Goal: Task Accomplishment & Management: Use online tool/utility

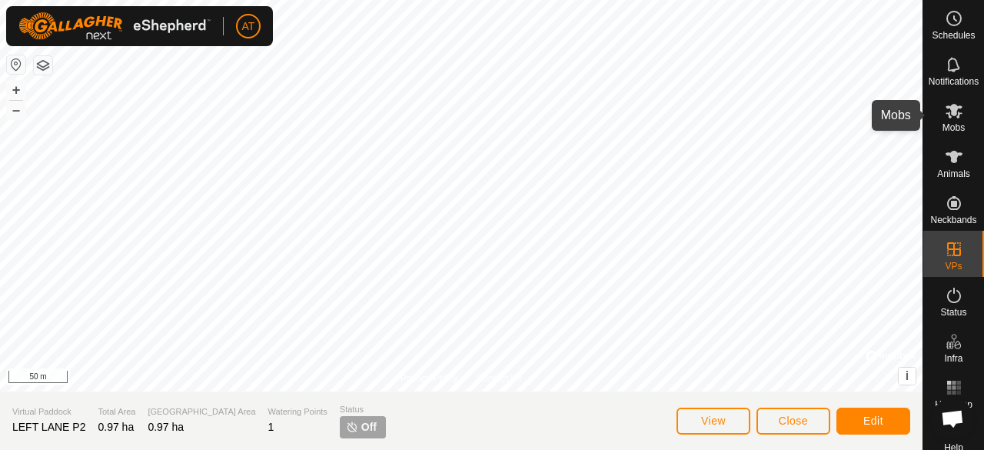
click at [951, 110] on icon at bounding box center [954, 110] width 18 height 18
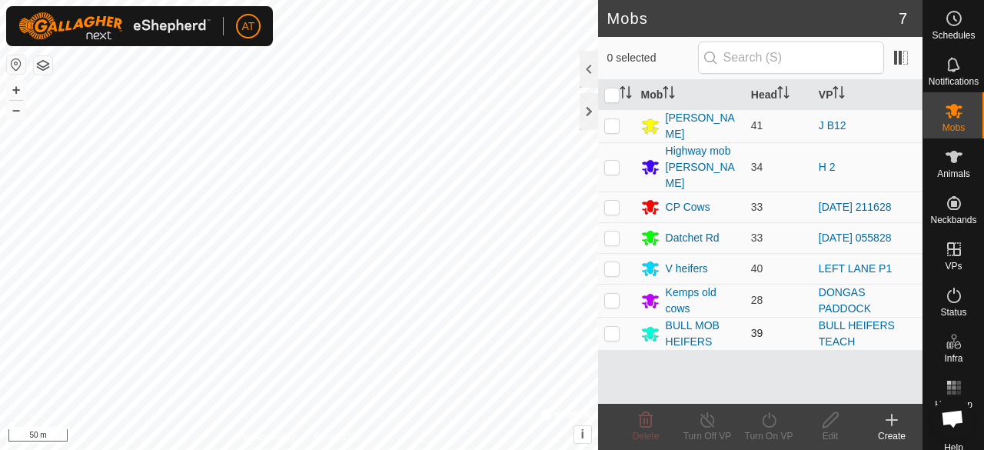
click at [615, 327] on p-checkbox at bounding box center [611, 333] width 15 height 12
checkbox input "true"
click at [766, 425] on icon at bounding box center [768, 419] width 19 height 18
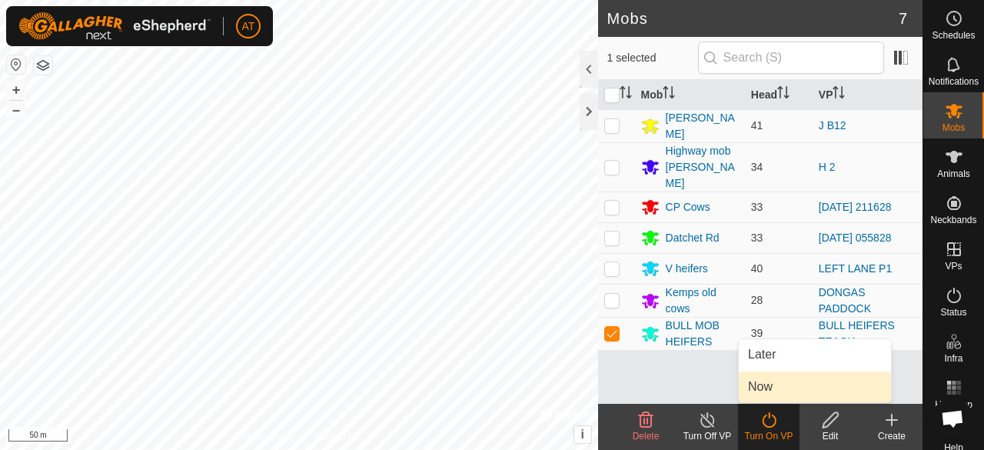
click at [769, 380] on link "Now" at bounding box center [815, 386] width 152 height 31
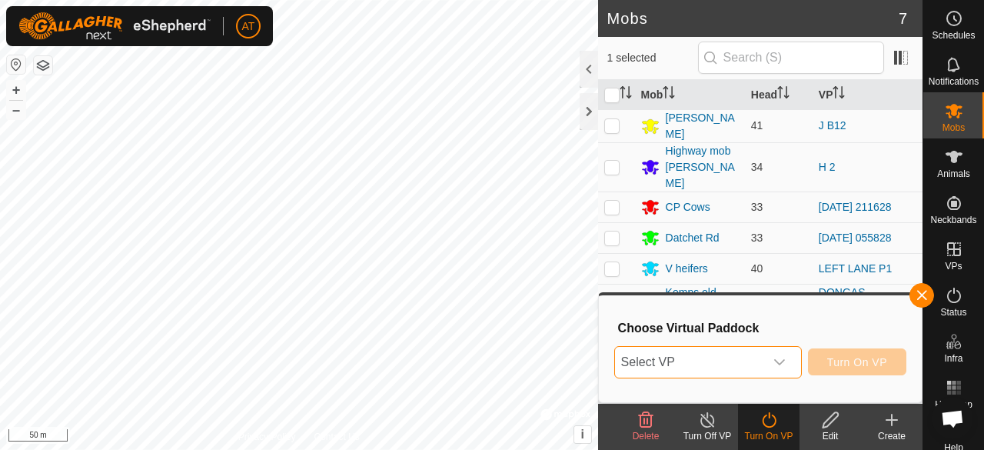
drag, startPoint x: 683, startPoint y: 348, endPoint x: 634, endPoint y: 357, distance: 50.0
click at [634, 357] on span "Select VP" at bounding box center [689, 362] width 149 height 31
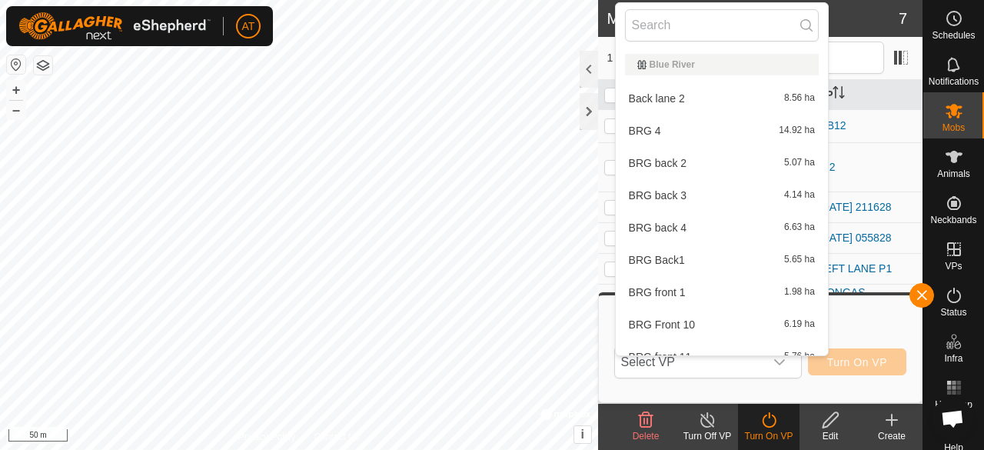
scroll to position [17, 0]
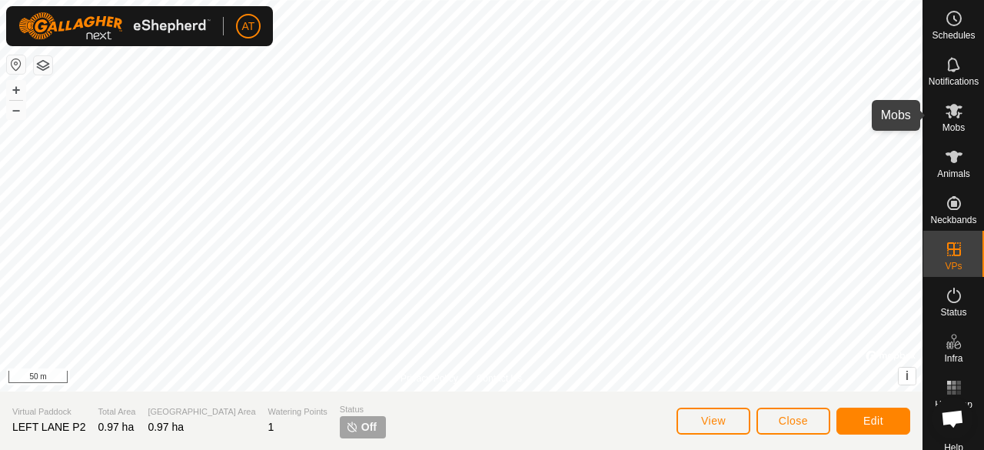
click at [966, 116] on div "Mobs" at bounding box center [953, 115] width 61 height 46
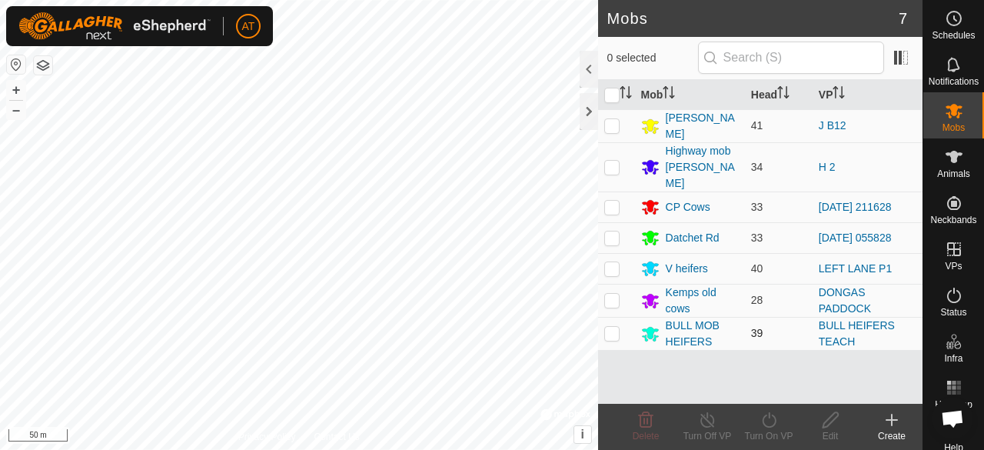
click at [618, 327] on p-checkbox at bounding box center [611, 333] width 15 height 12
checkbox input "true"
click at [775, 431] on div "Turn On VP" at bounding box center [768, 436] width 61 height 14
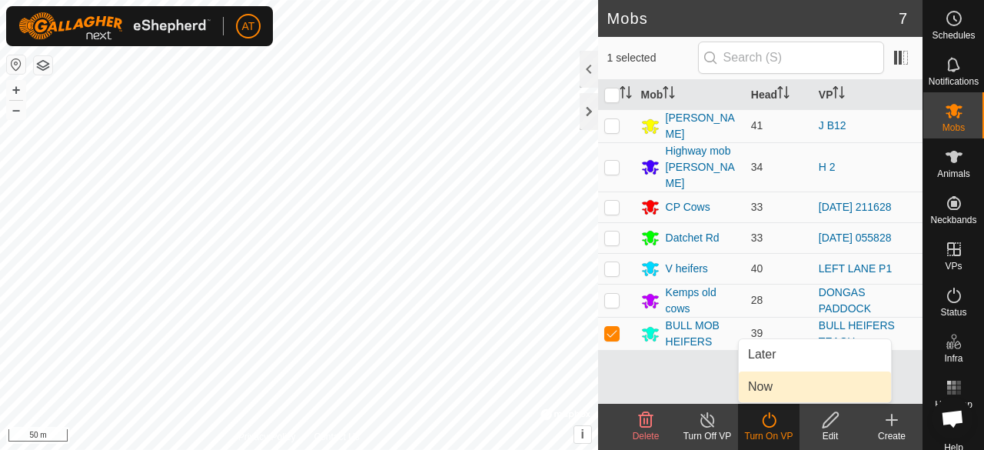
click at [748, 380] on link "Now" at bounding box center [815, 386] width 152 height 31
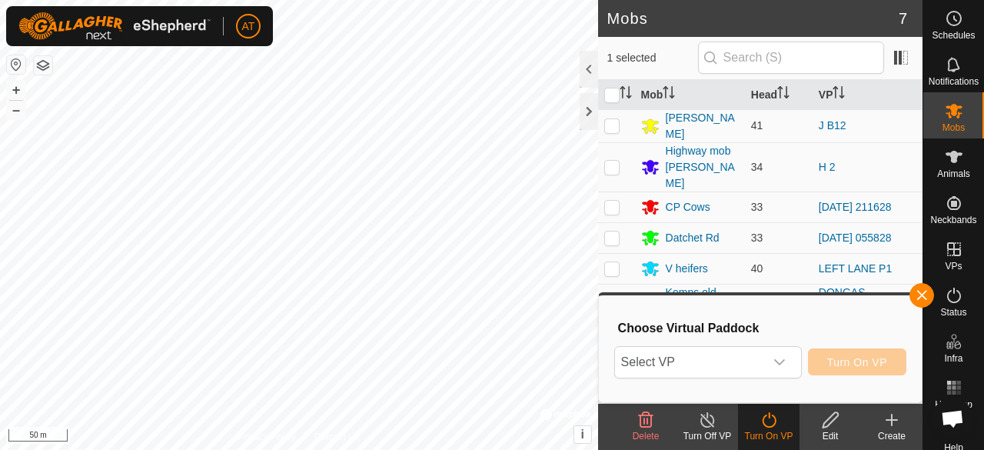
click at [674, 382] on div "Choose Virtual Paddock Select VP Turn On VP" at bounding box center [760, 348] width 304 height 88
click at [769, 362] on div "dropdown trigger" at bounding box center [779, 362] width 31 height 31
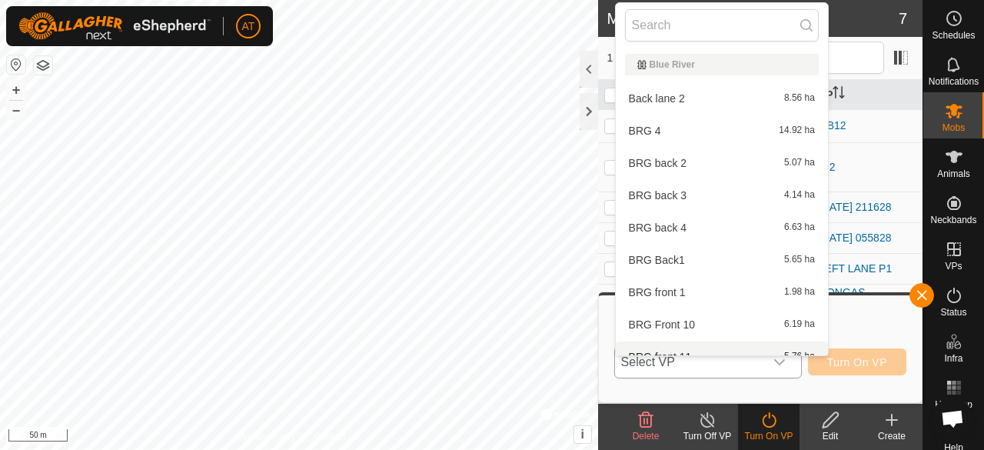
scroll to position [17, 0]
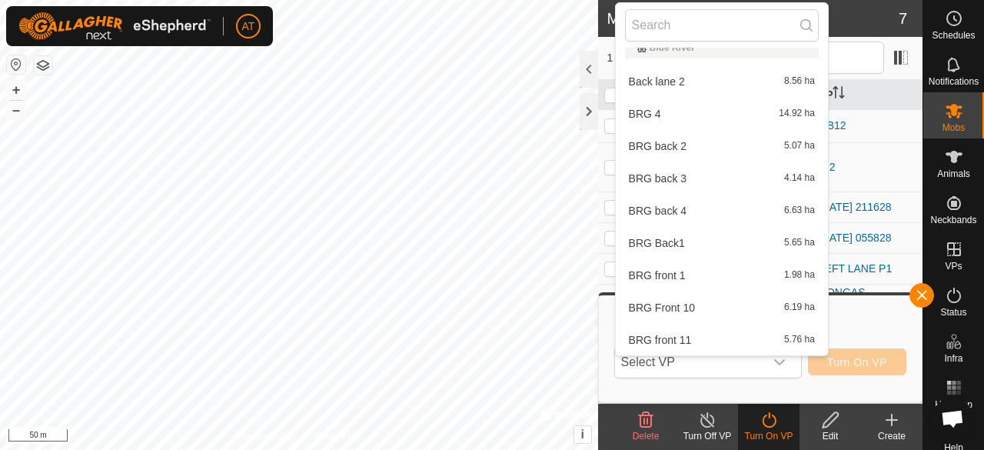
drag, startPoint x: 711, startPoint y: 92, endPoint x: 652, endPoint y: -67, distance: 169.7
click at [652, 0] on html "AT Schedules Notifications Mobs Animals Neckbands VPs Status Infra Heatmap Help…" at bounding box center [492, 225] width 984 height 450
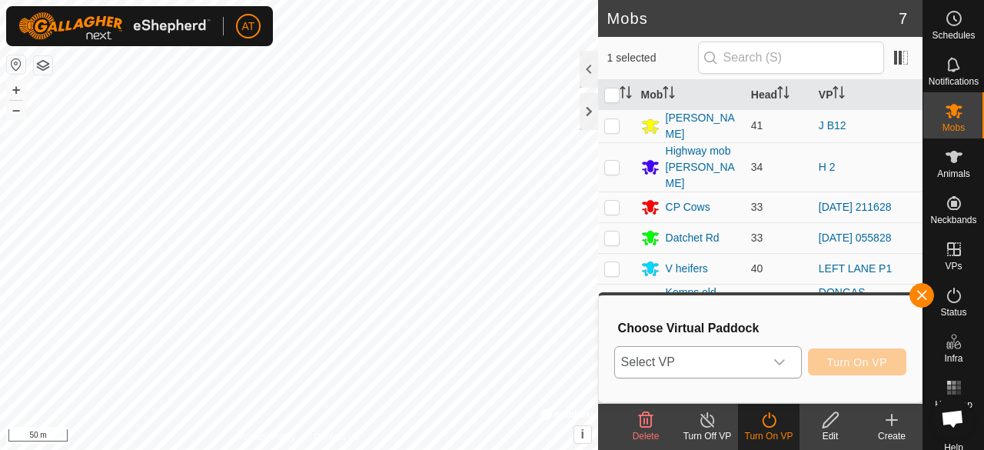
click at [727, 370] on span "Select VP" at bounding box center [689, 362] width 149 height 31
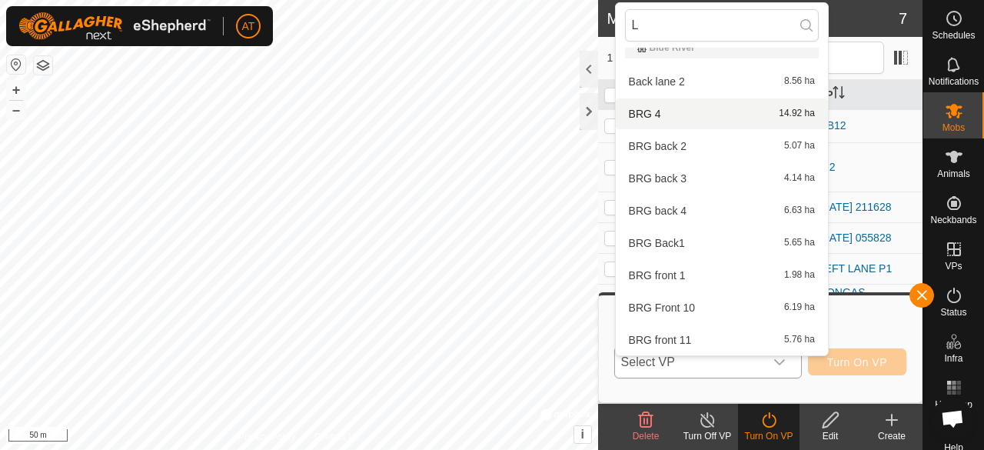
scroll to position [0, 0]
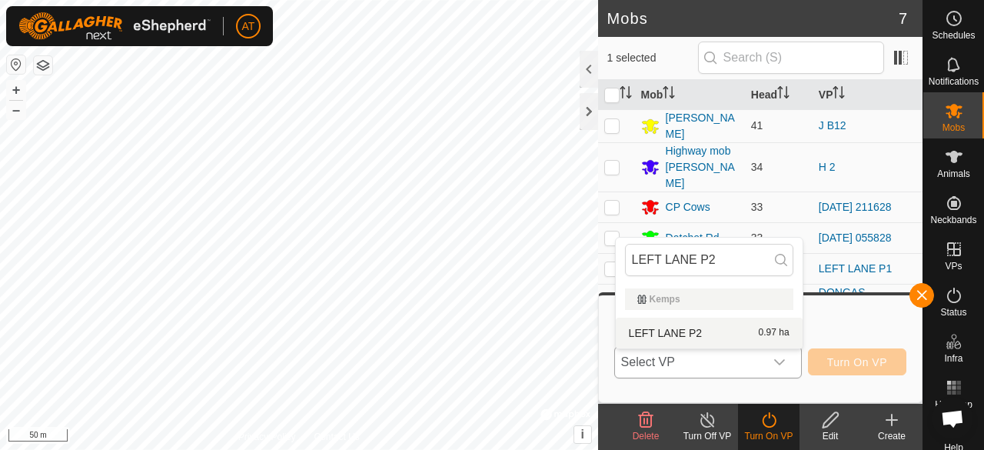
type input "LEFT LANE P2"
click at [759, 324] on li "LEFT LANE P2 0.97 ha" at bounding box center [709, 332] width 187 height 31
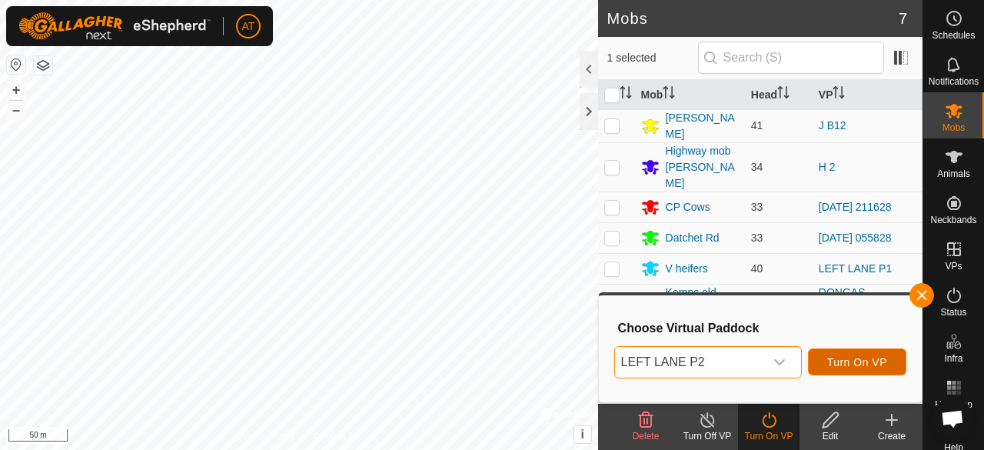
click at [852, 352] on button "Turn On VP" at bounding box center [857, 361] width 98 height 27
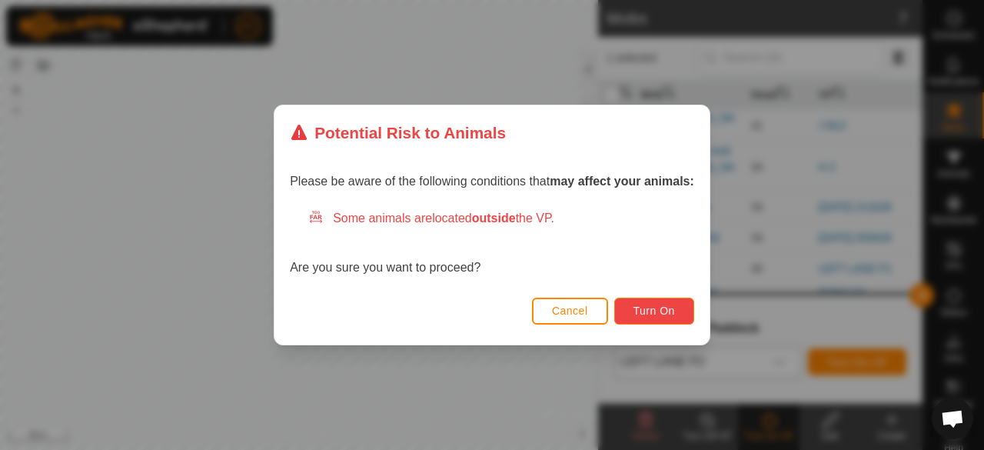
click at [658, 313] on span "Turn On" at bounding box center [654, 310] width 42 height 12
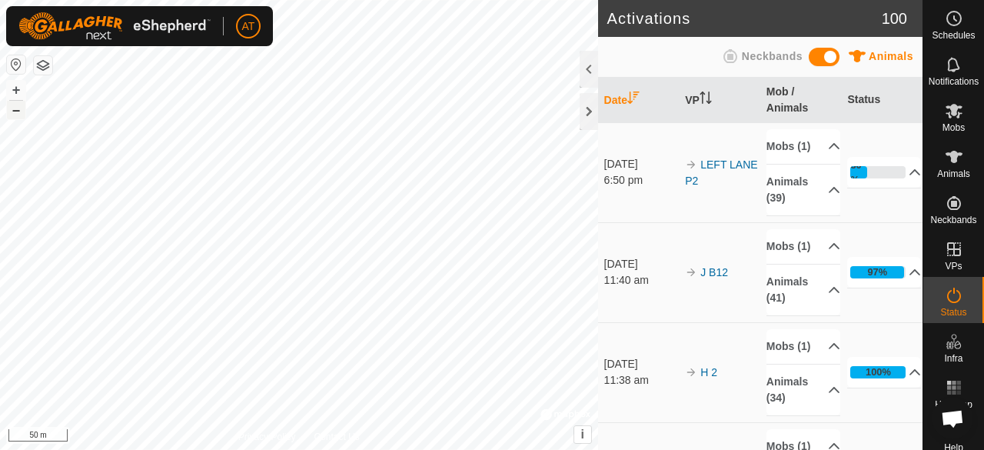
click at [16, 117] on button "–" at bounding box center [16, 110] width 18 height 18
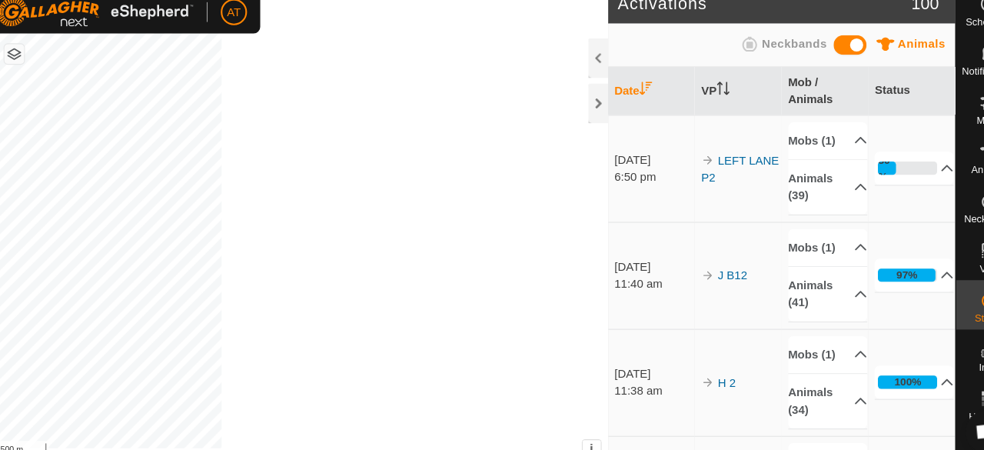
scroll to position [20, 0]
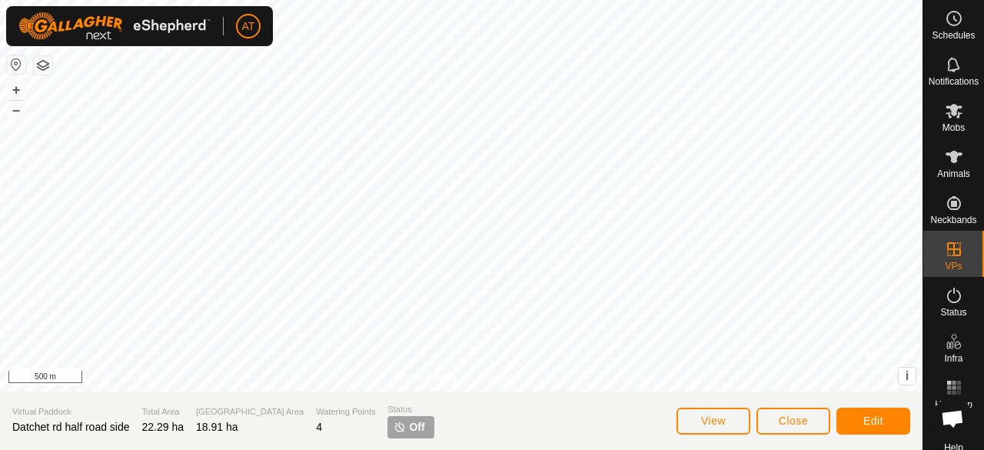
click at [798, 420] on span "Close" at bounding box center [793, 420] width 29 height 12
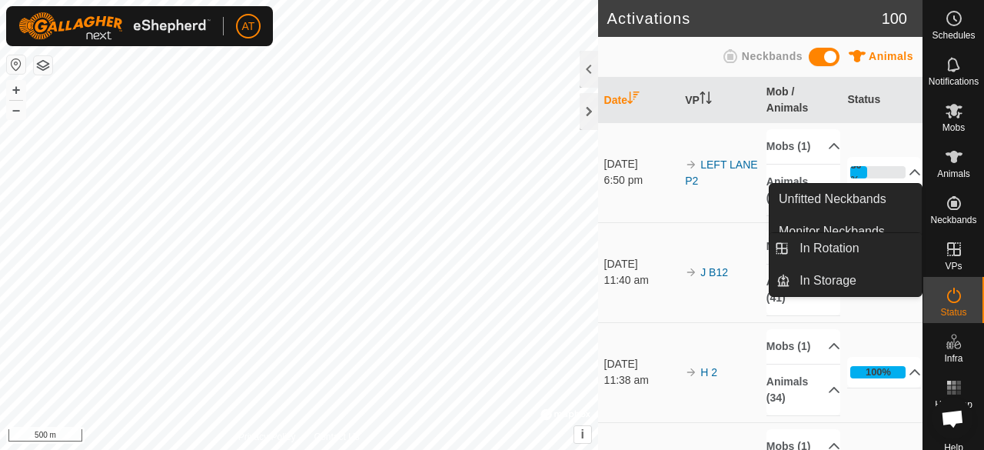
click at [956, 245] on icon at bounding box center [954, 249] width 18 height 18
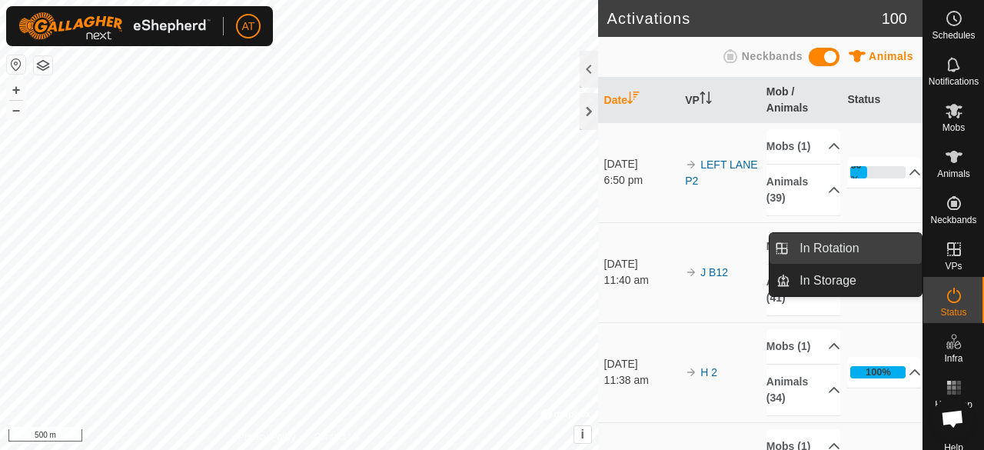
click at [888, 251] on link "In Rotation" at bounding box center [855, 248] width 131 height 31
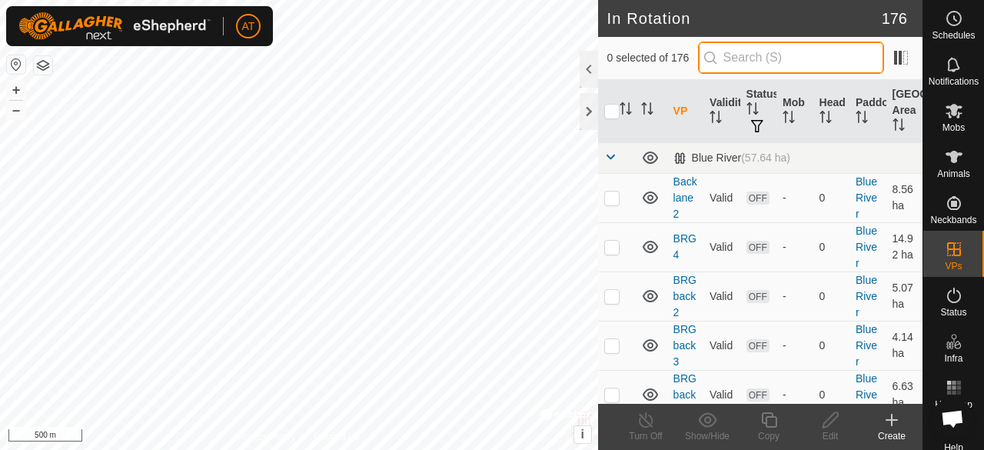
click at [777, 67] on input "text" at bounding box center [791, 58] width 186 height 32
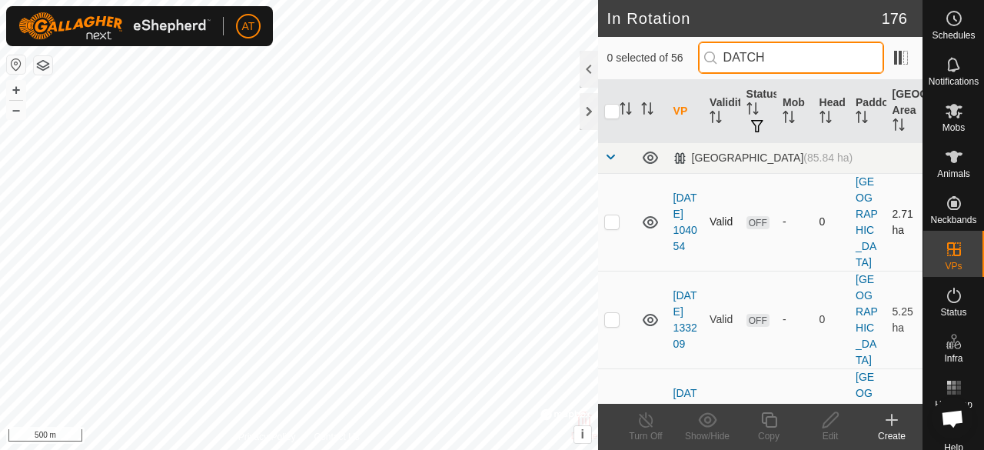
type input "DATCH"
click at [616, 221] on p-checkbox at bounding box center [611, 221] width 15 height 12
checkbox input "true"
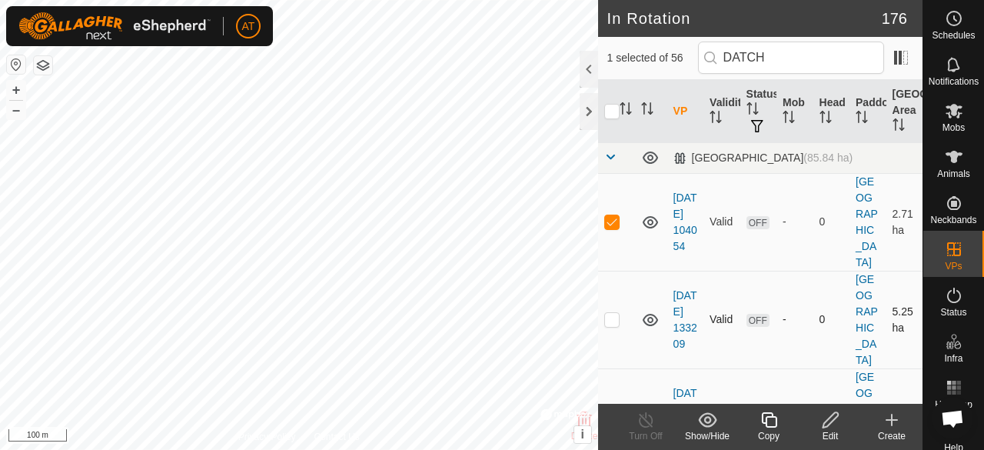
click at [610, 308] on td at bounding box center [616, 320] width 37 height 98
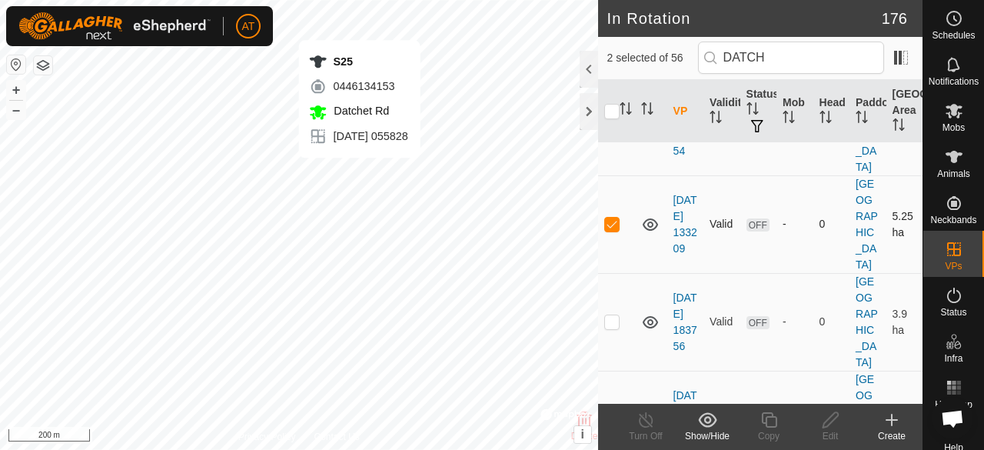
scroll to position [111, 0]
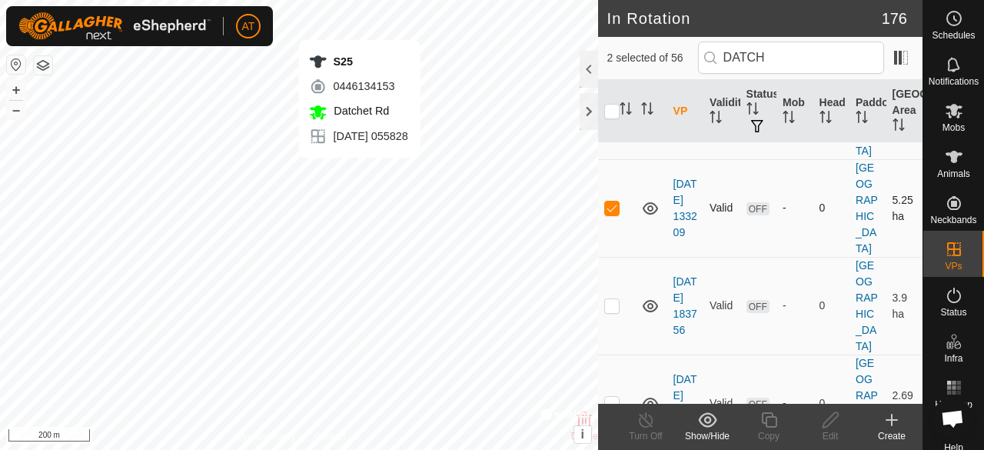
click at [614, 257] on td at bounding box center [616, 208] width 37 height 98
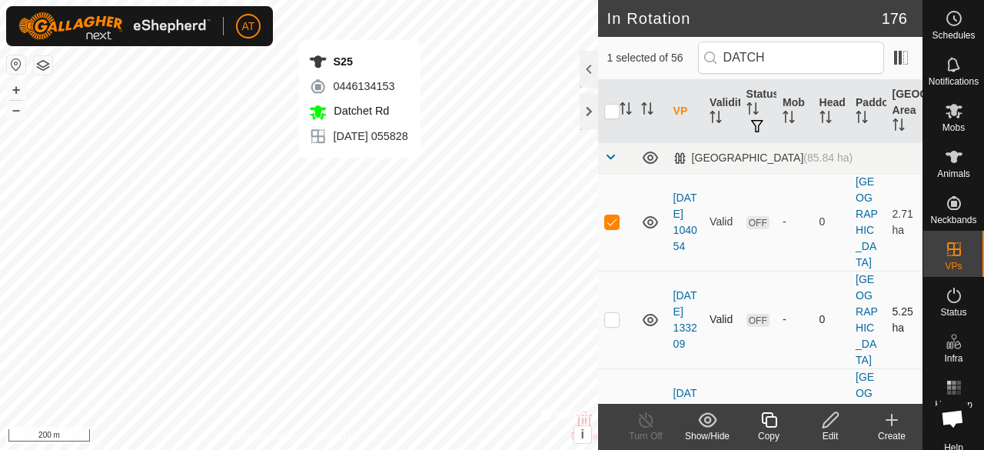
click at [613, 318] on p-checkbox at bounding box center [611, 319] width 15 height 12
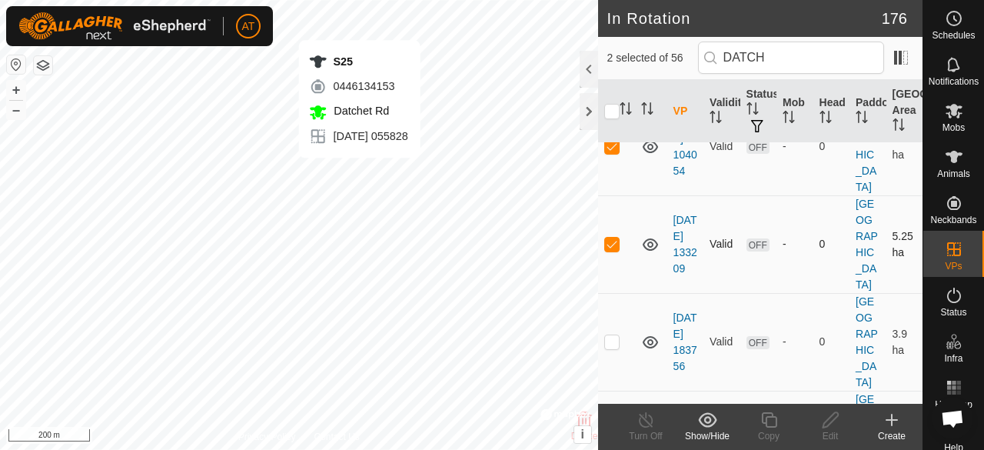
scroll to position [76, 0]
click at [612, 292] on td at bounding box center [616, 243] width 37 height 98
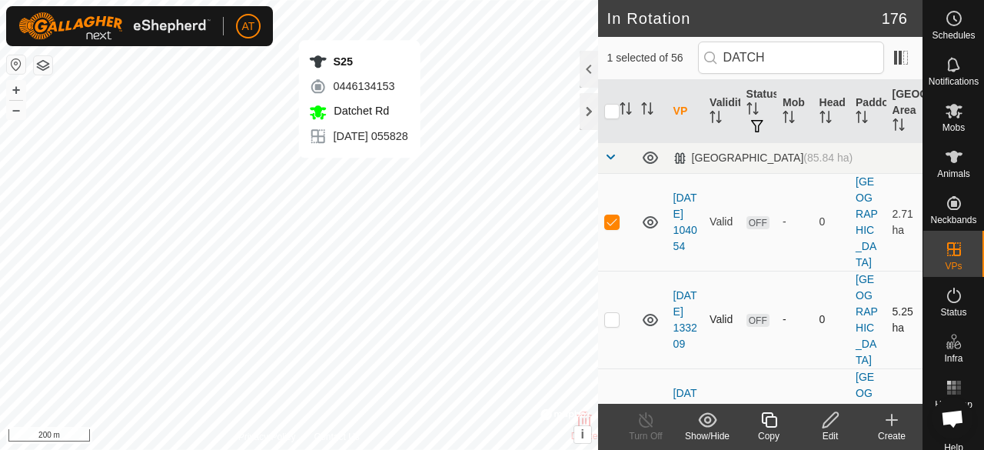
click at [607, 324] on td at bounding box center [616, 320] width 37 height 98
checkbox input "true"
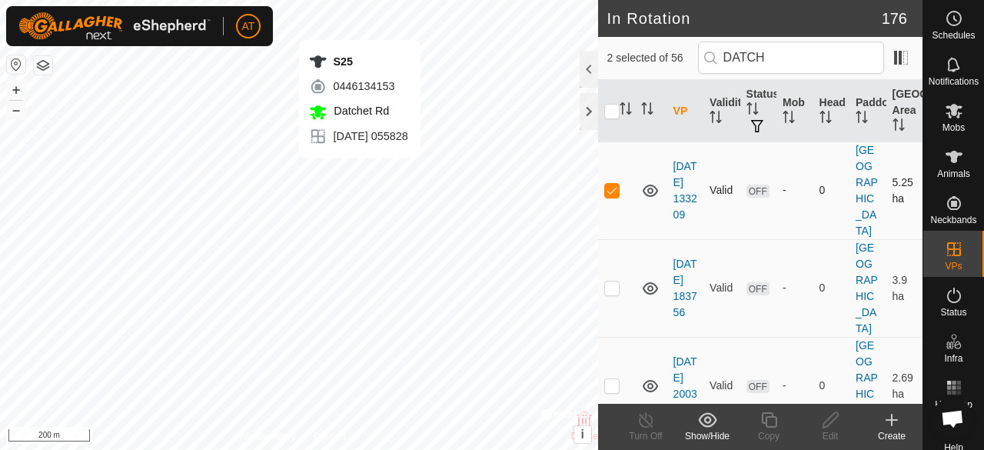
scroll to position [200, 0]
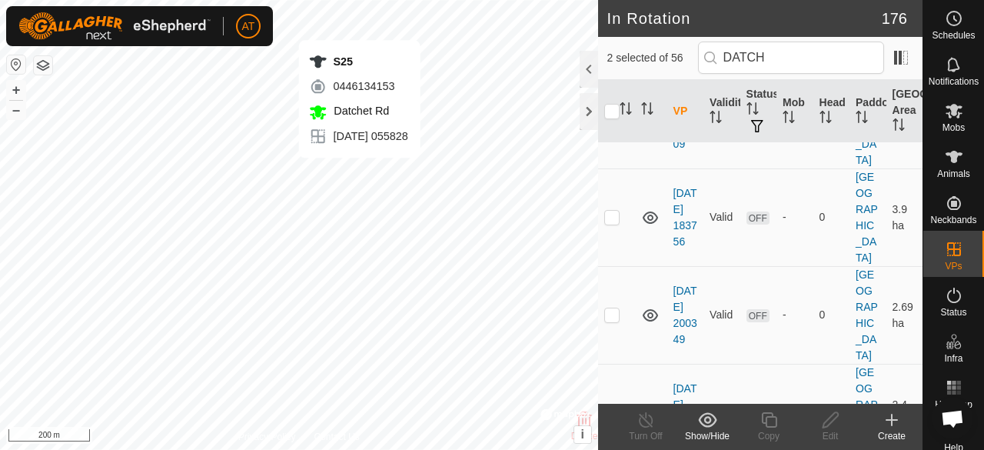
click at [609, 28] on p-checkbox at bounding box center [611, 21] width 15 height 12
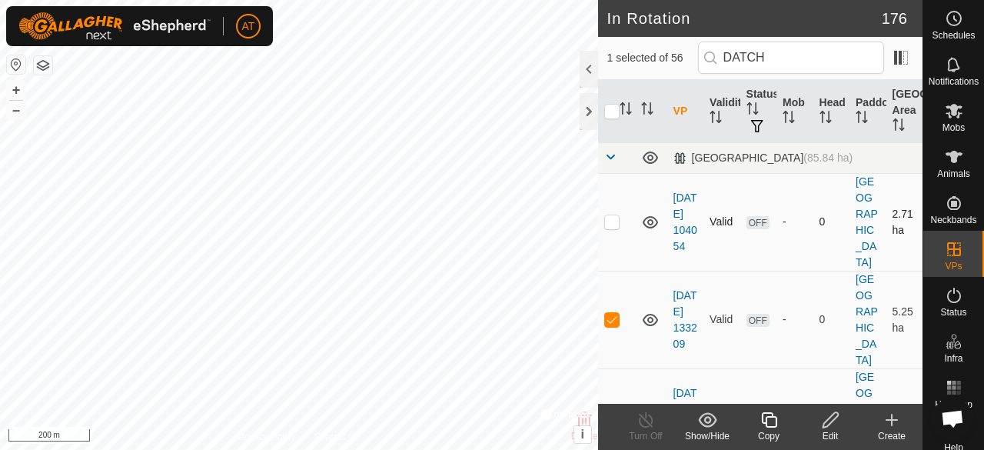
click at [615, 220] on p-checkbox at bounding box center [611, 221] width 15 height 12
checkbox input "true"
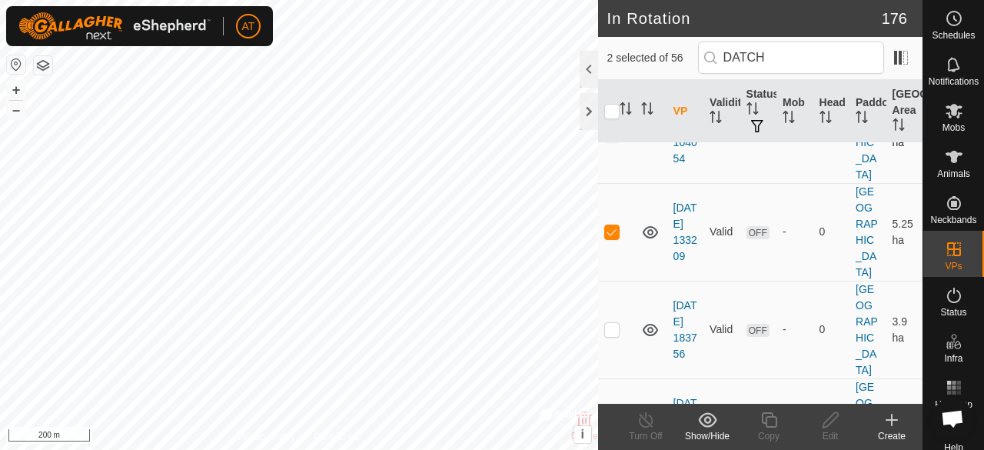
scroll to position [91, 0]
click at [597, 60] on div at bounding box center [588, 69] width 18 height 37
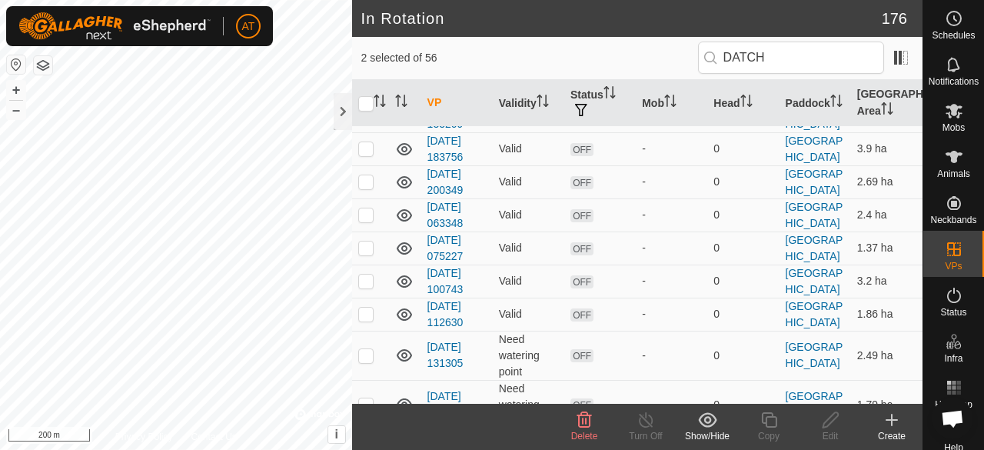
scroll to position [75, 0]
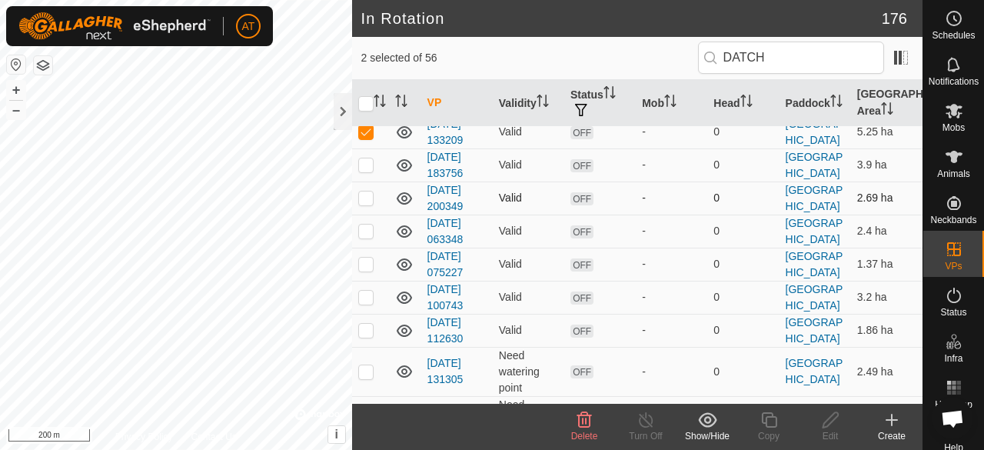
click at [374, 193] on td at bounding box center [370, 197] width 37 height 33
checkbox input "true"
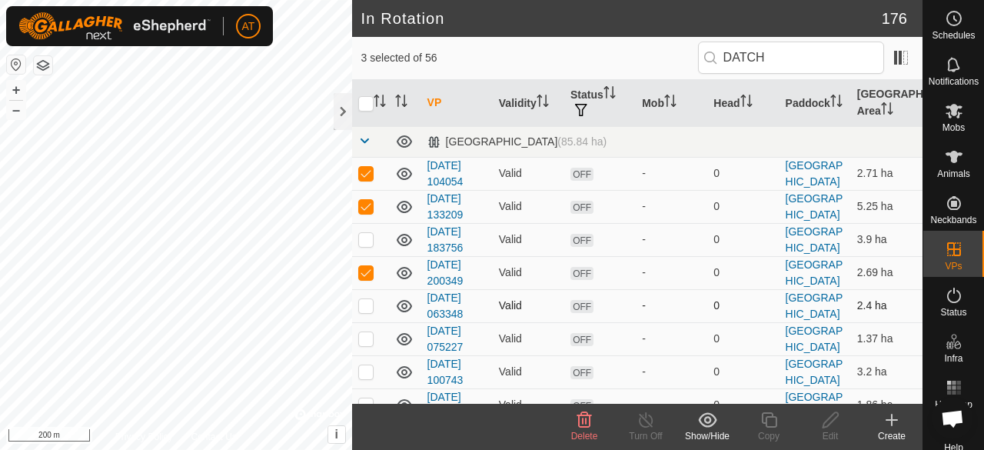
click at [364, 299] on p-checkbox at bounding box center [365, 305] width 15 height 12
checkbox input "true"
click at [364, 230] on td at bounding box center [370, 239] width 37 height 33
checkbox input "true"
click at [372, 339] on p-checkbox at bounding box center [365, 338] width 15 height 12
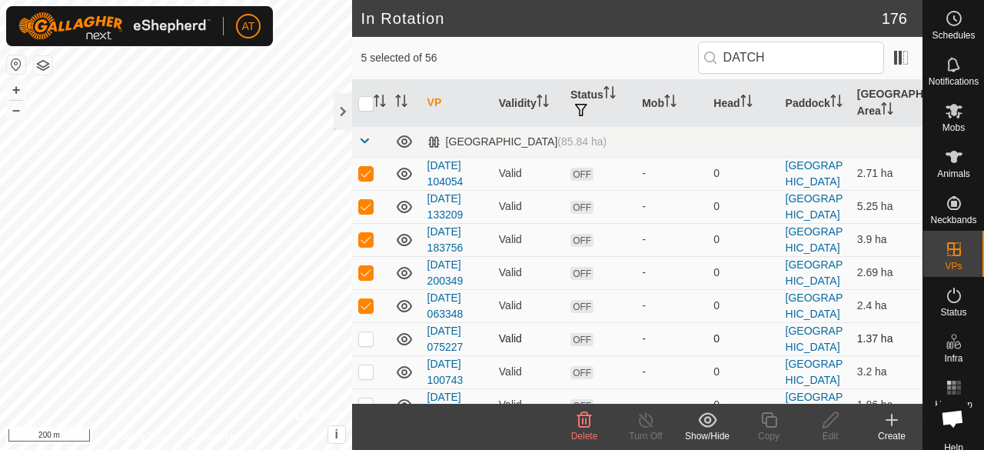
checkbox input "true"
click at [364, 367] on p-checkbox at bounding box center [365, 371] width 15 height 12
checkbox input "true"
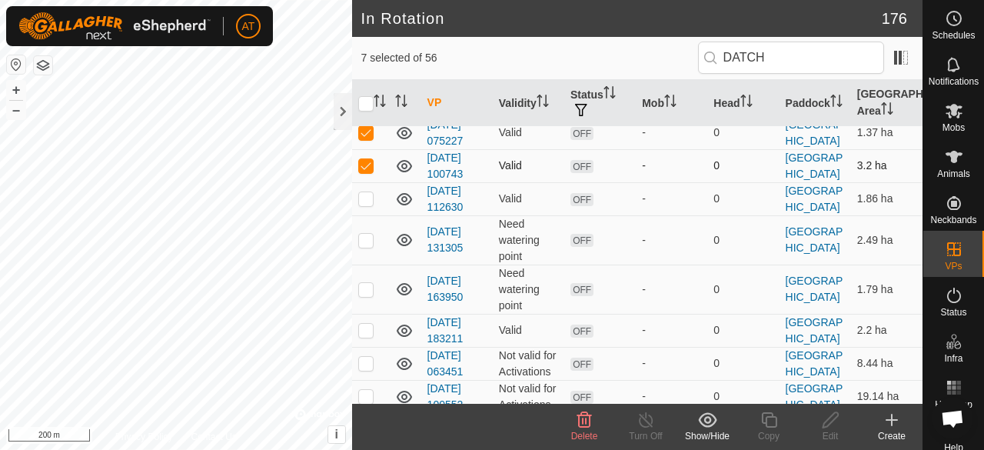
scroll to position [208, 0]
click at [369, 191] on p-checkbox at bounding box center [365, 197] width 15 height 12
checkbox input "true"
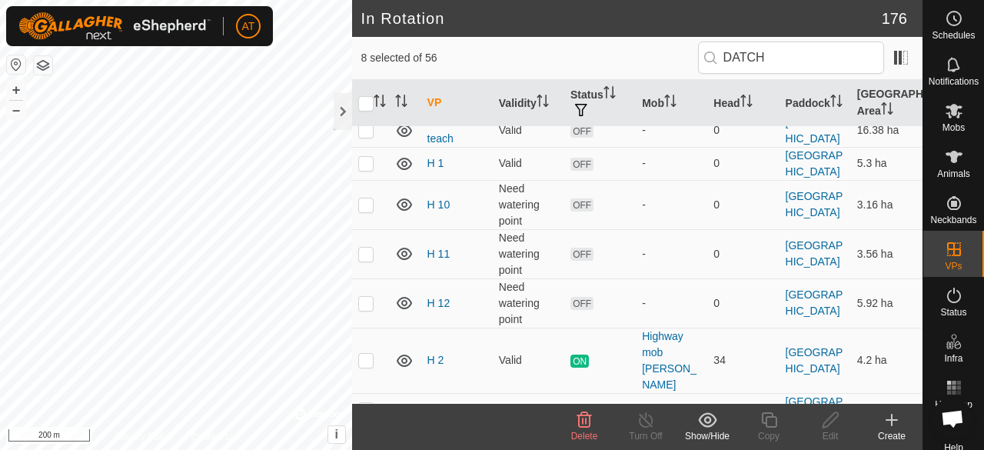
scroll to position [1131, 0]
checkbox input "false"
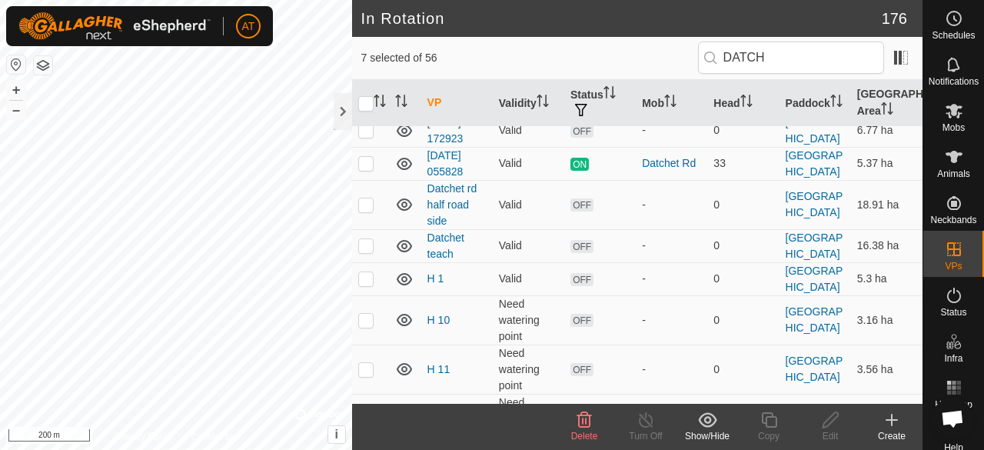
scroll to position [1012, 0]
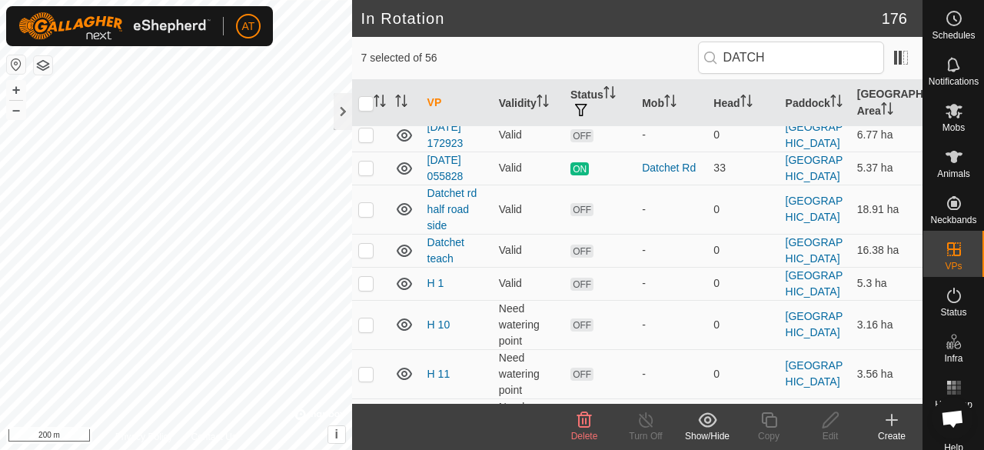
checkbox input "false"
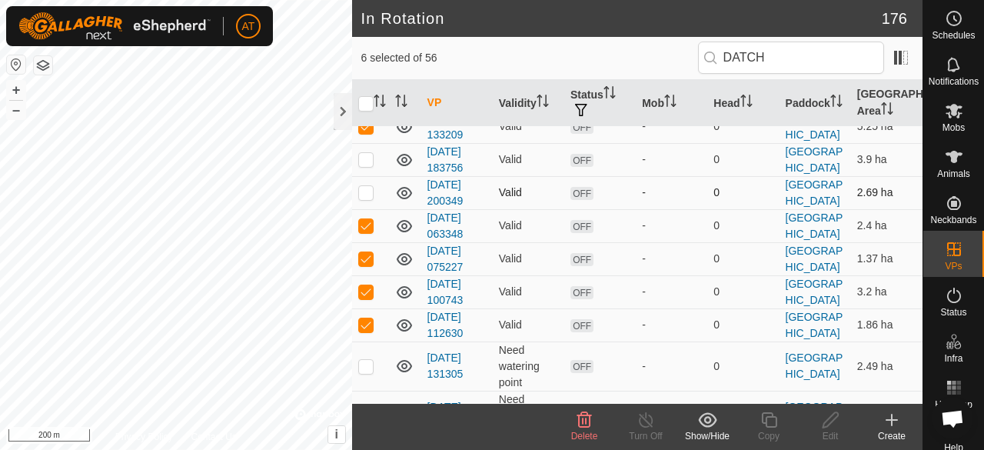
scroll to position [0, 0]
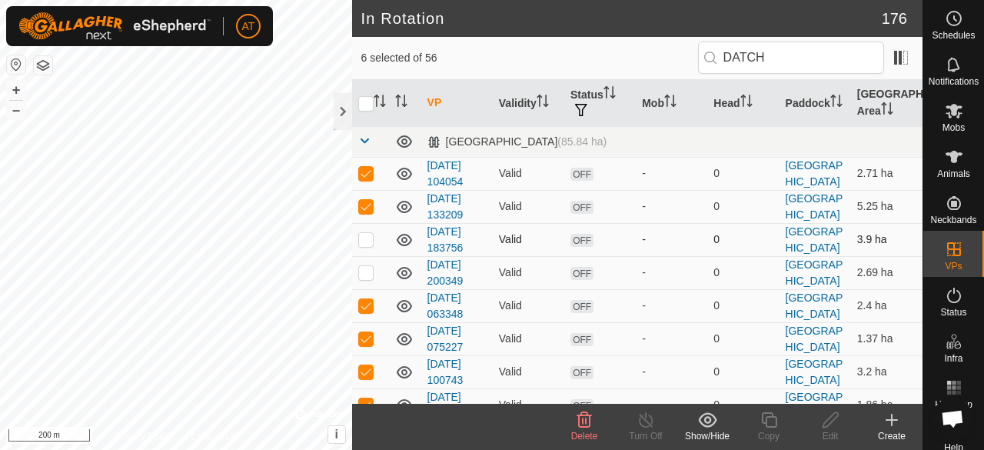
click at [370, 230] on td at bounding box center [370, 239] width 37 height 33
checkbox input "true"
click at [363, 261] on td at bounding box center [370, 272] width 37 height 33
checkbox input "true"
click at [587, 431] on span "Delete" at bounding box center [584, 435] width 27 height 11
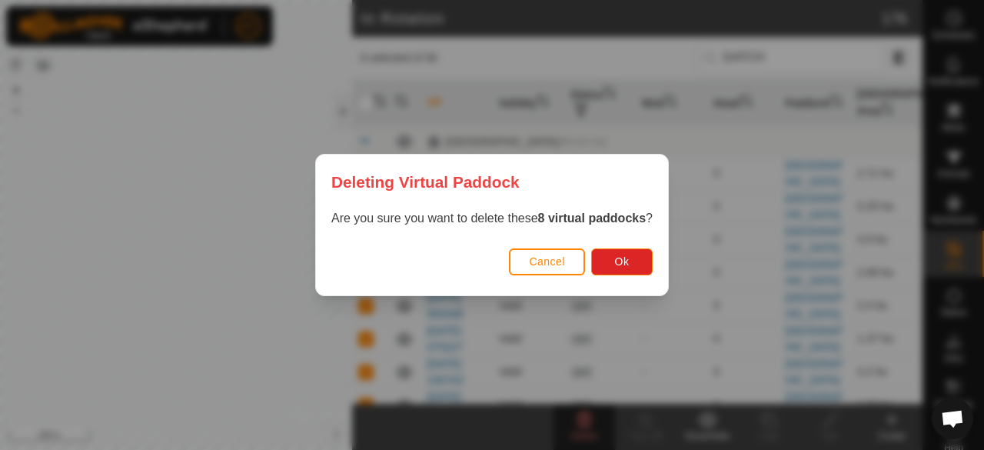
click at [539, 261] on span "Cancel" at bounding box center [547, 261] width 36 height 12
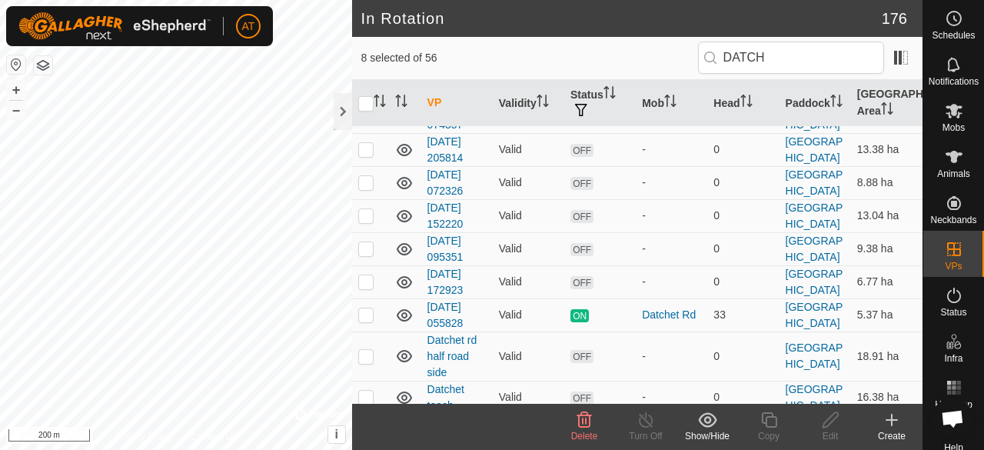
scroll to position [867, 0]
click at [358, 274] on p-checkbox at bounding box center [365, 280] width 15 height 12
checkbox input "true"
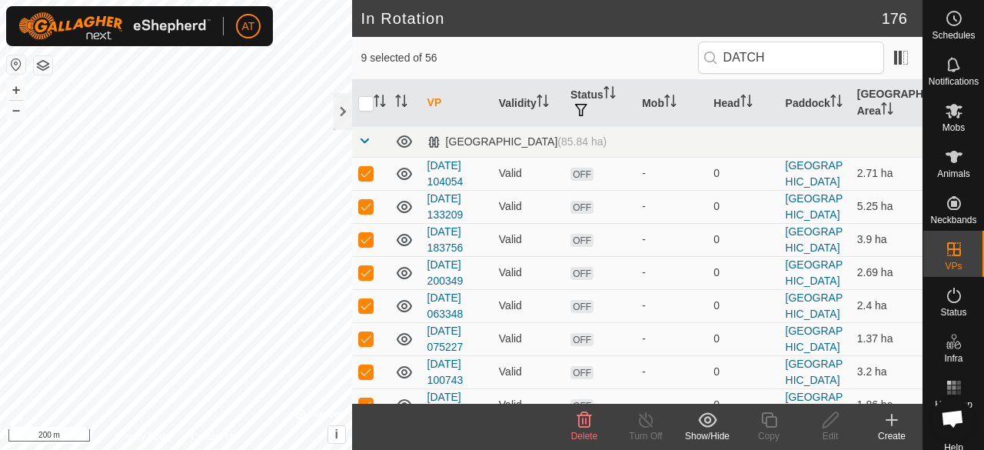
click at [594, 423] on delete-svg-icon at bounding box center [583, 419] width 61 height 18
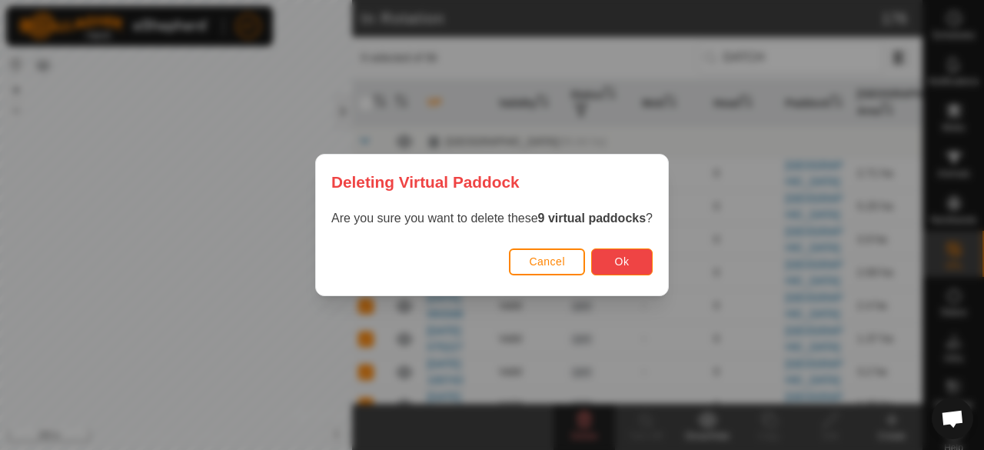
click at [637, 256] on button "Ok" at bounding box center [621, 261] width 61 height 27
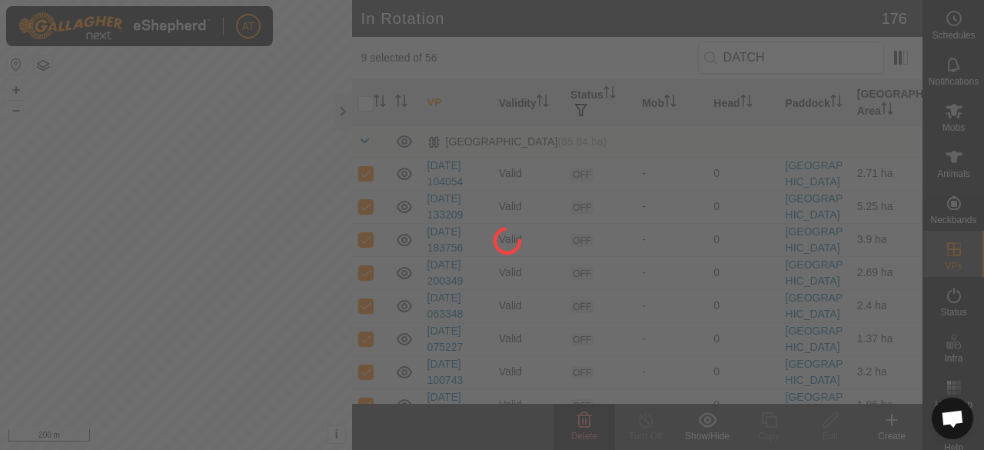
checkbox input "false"
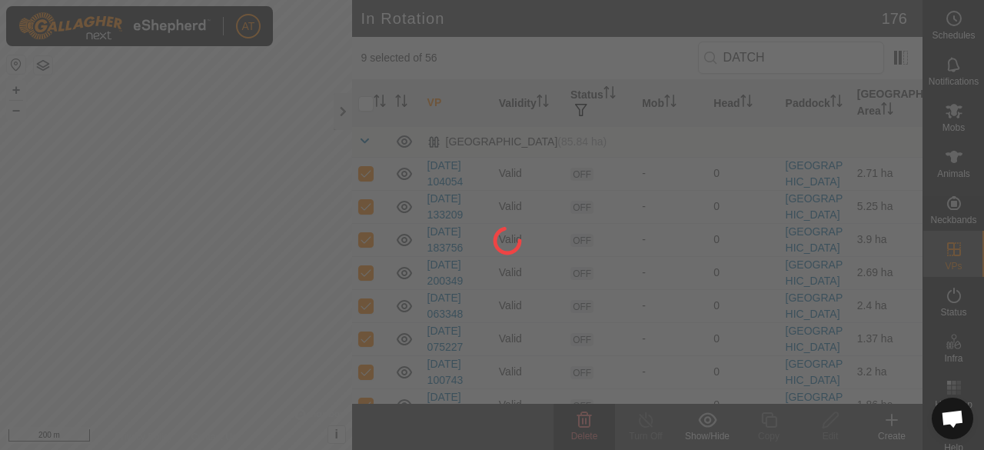
checkbox input "false"
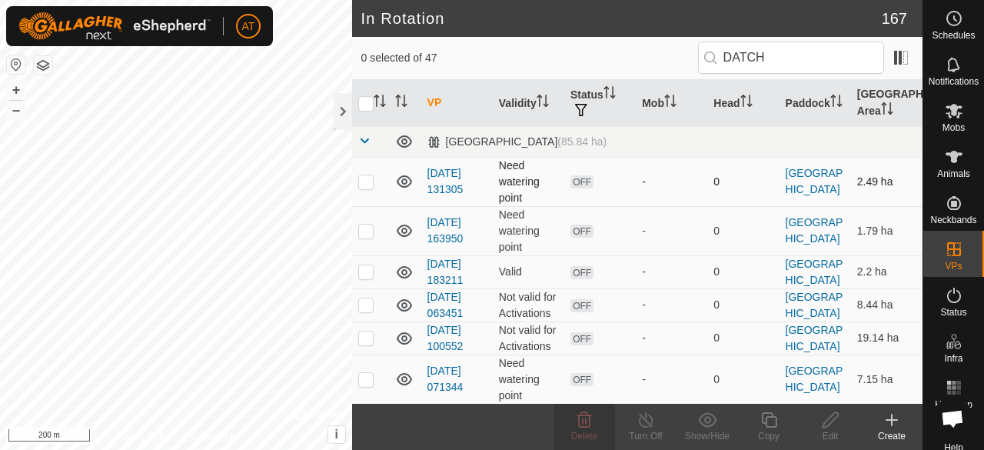
click at [366, 178] on p-checkbox at bounding box center [365, 181] width 15 height 12
checkbox input "true"
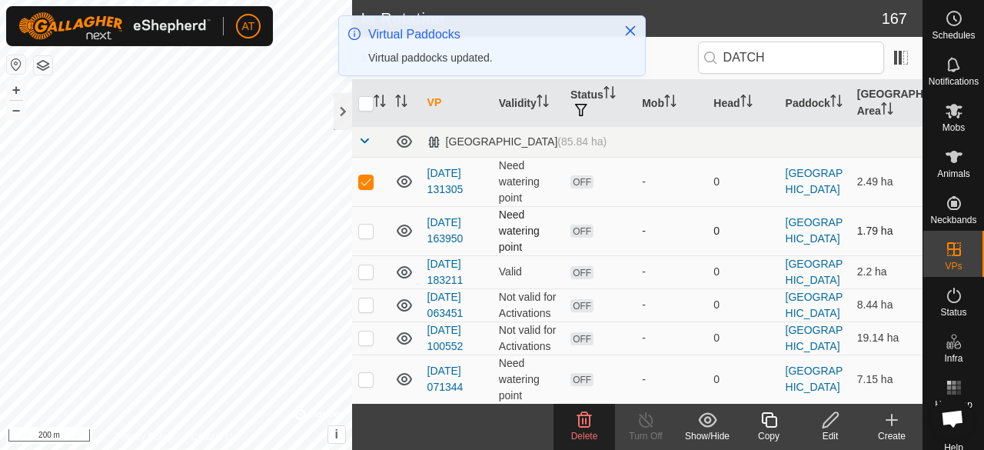
click at [364, 234] on p-checkbox at bounding box center [365, 230] width 15 height 12
checkbox input "true"
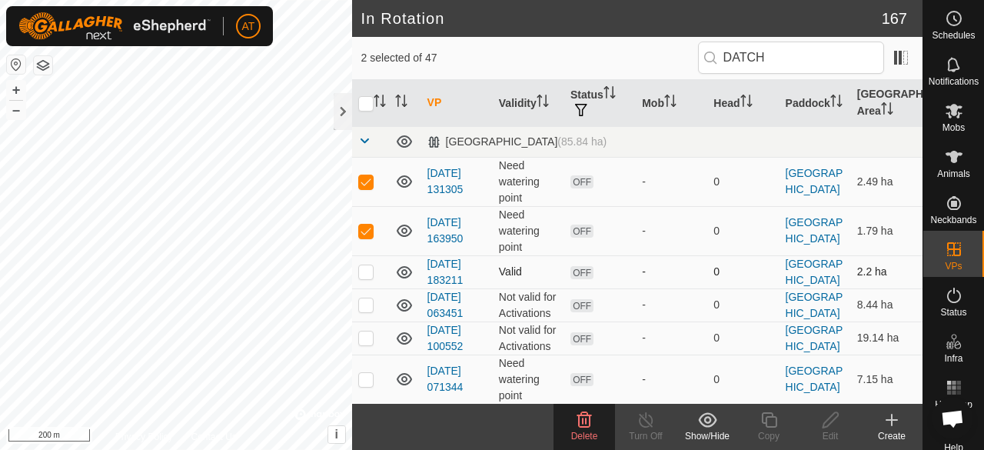
click at [370, 280] on td at bounding box center [370, 271] width 37 height 33
checkbox input "true"
click at [368, 301] on p-checkbox at bounding box center [365, 304] width 15 height 12
click at [370, 302] on p-checkbox at bounding box center [365, 304] width 15 height 12
click at [365, 298] on p-checkbox at bounding box center [365, 304] width 15 height 12
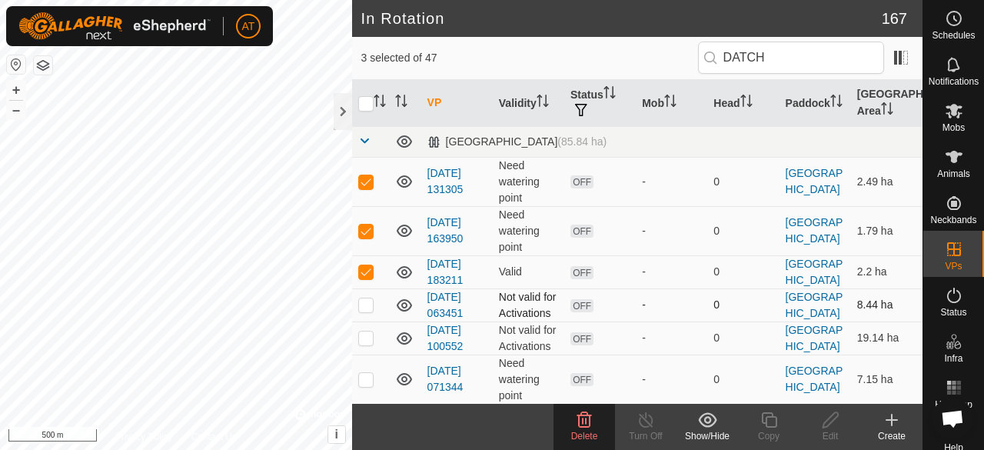
checkbox input "true"
click at [363, 338] on p-checkbox at bounding box center [365, 337] width 15 height 12
checkbox input "true"
click at [366, 362] on td at bounding box center [370, 378] width 37 height 49
checkbox input "true"
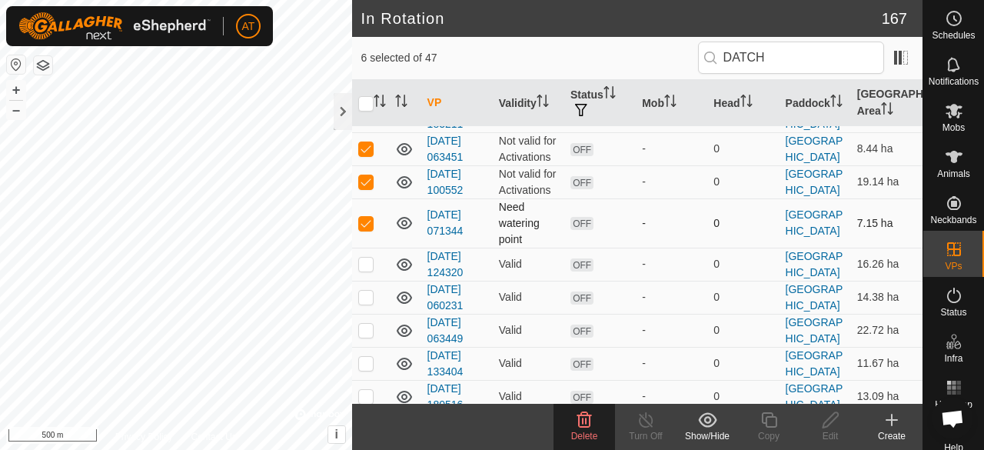
scroll to position [154, 0]
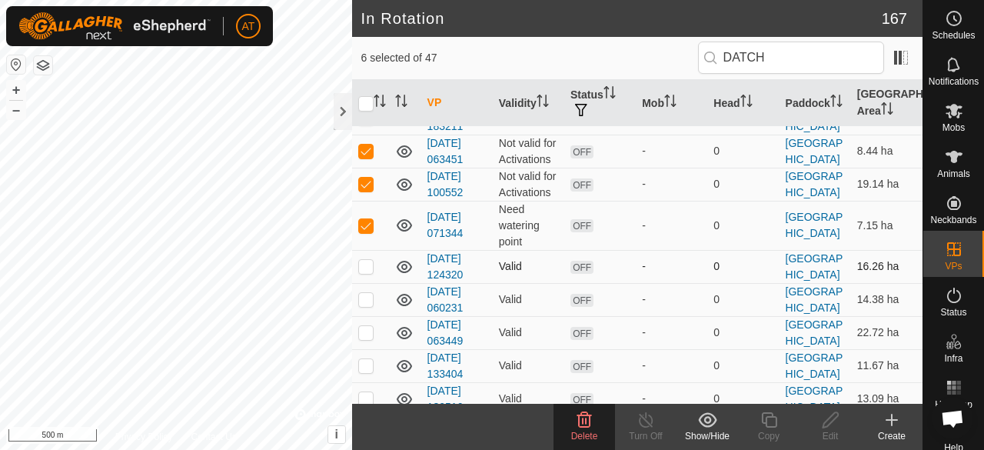
click at [372, 255] on td at bounding box center [370, 266] width 37 height 33
checkbox input "true"
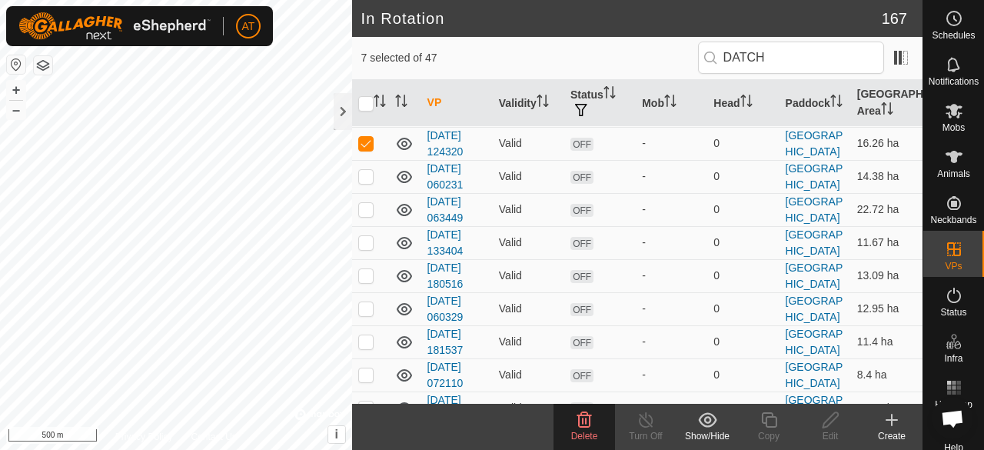
scroll to position [277, 0]
click at [375, 176] on td at bounding box center [370, 176] width 37 height 33
checkbox input "true"
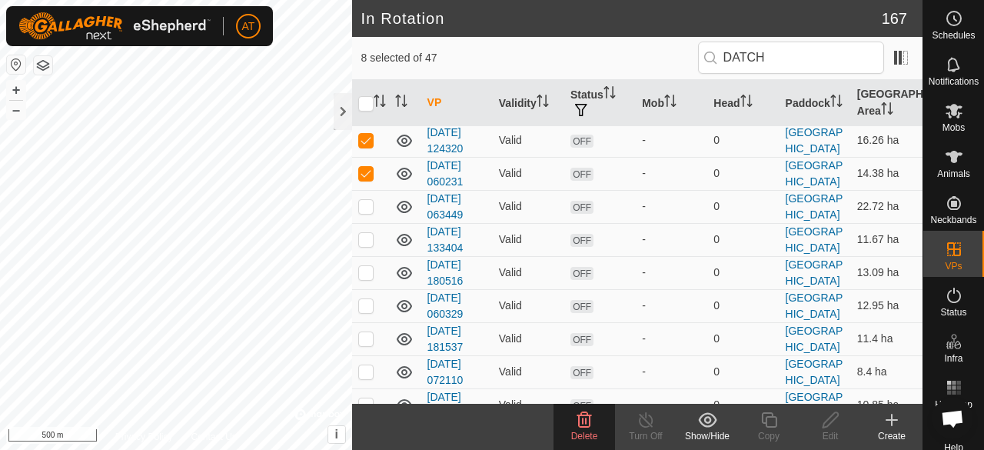
scroll to position [280, 0]
click at [579, 429] on div "Delete" at bounding box center [583, 436] width 61 height 14
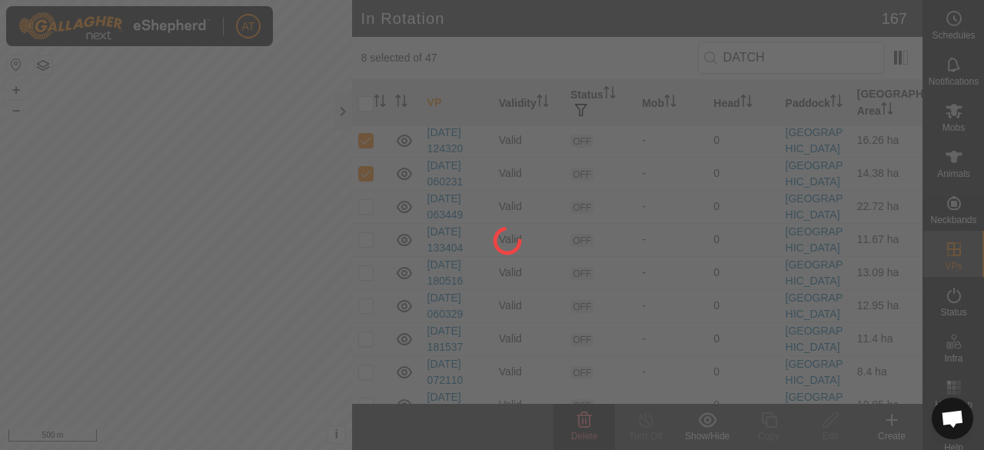
scroll to position [0, 0]
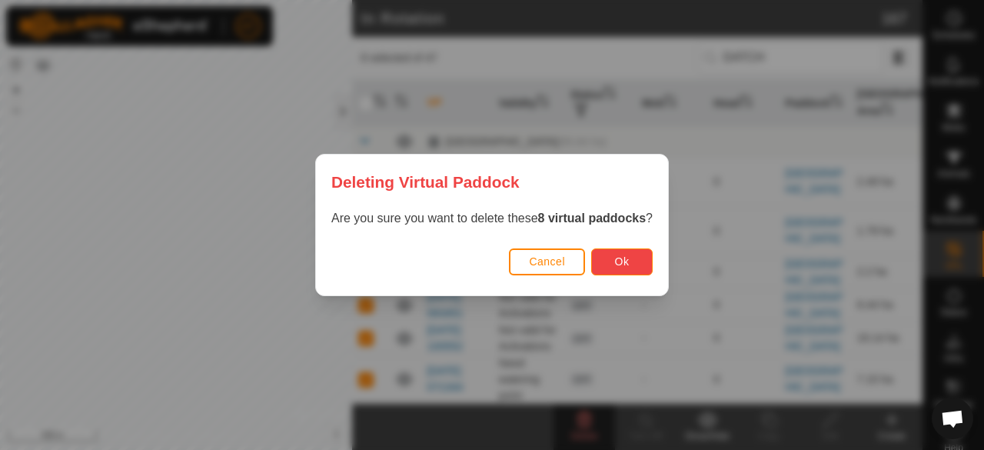
click at [618, 269] on button "Ok" at bounding box center [621, 261] width 61 height 27
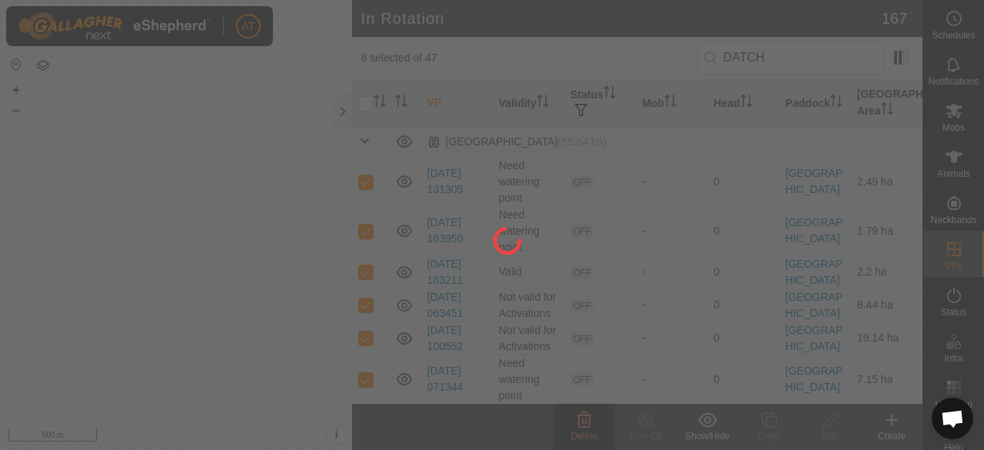
checkbox input "false"
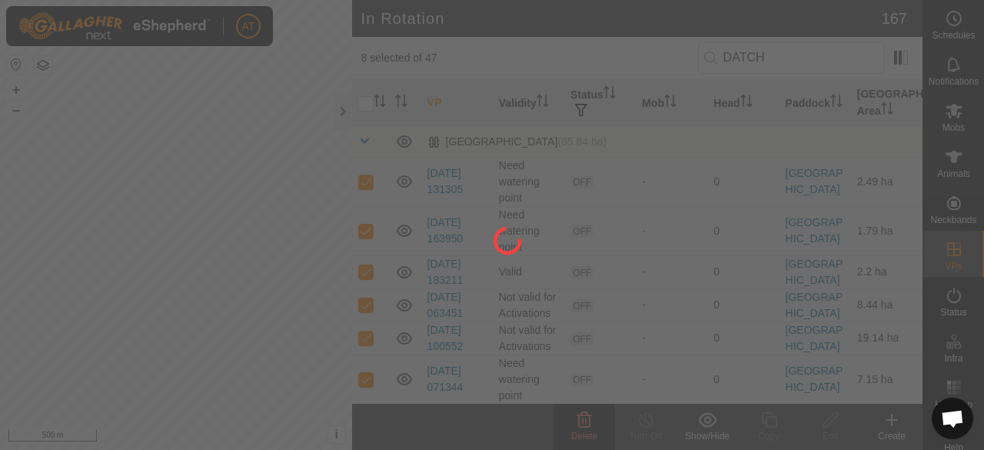
checkbox input "false"
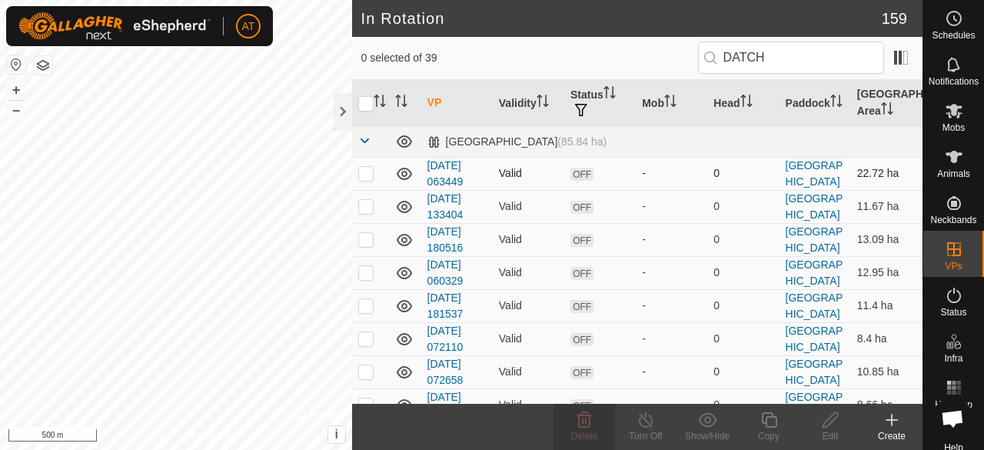
click at [362, 167] on p-checkbox at bounding box center [365, 173] width 15 height 12
checkbox input "true"
click at [366, 203] on p-checkbox at bounding box center [365, 206] width 15 height 12
checkbox input "true"
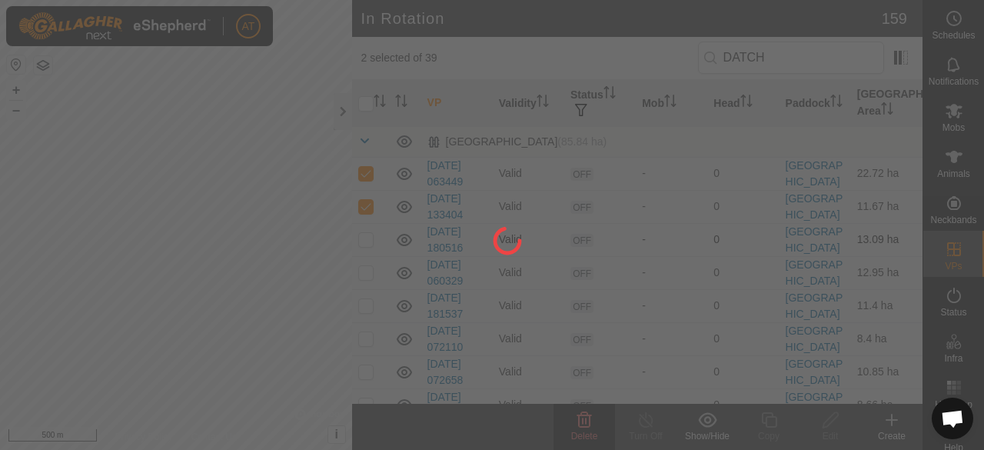
click at [363, 232] on div at bounding box center [492, 225] width 984 height 450
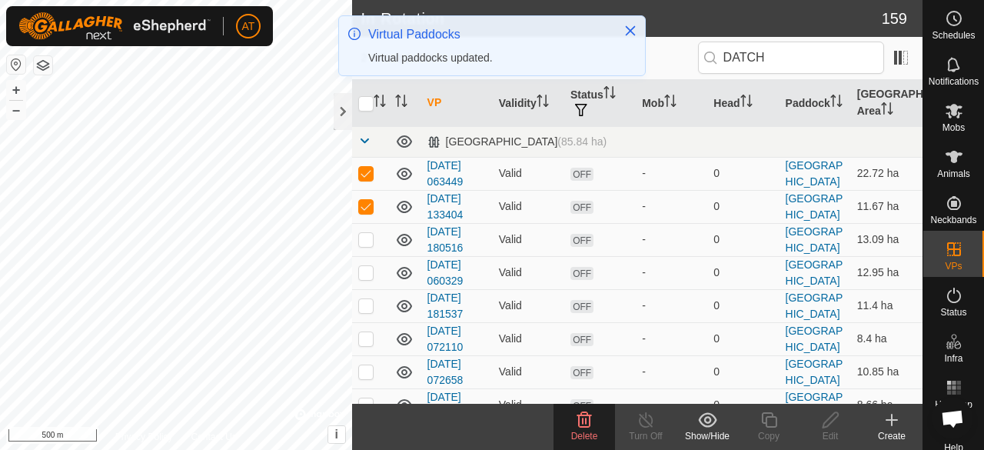
click at [596, 430] on span "Delete" at bounding box center [584, 435] width 27 height 11
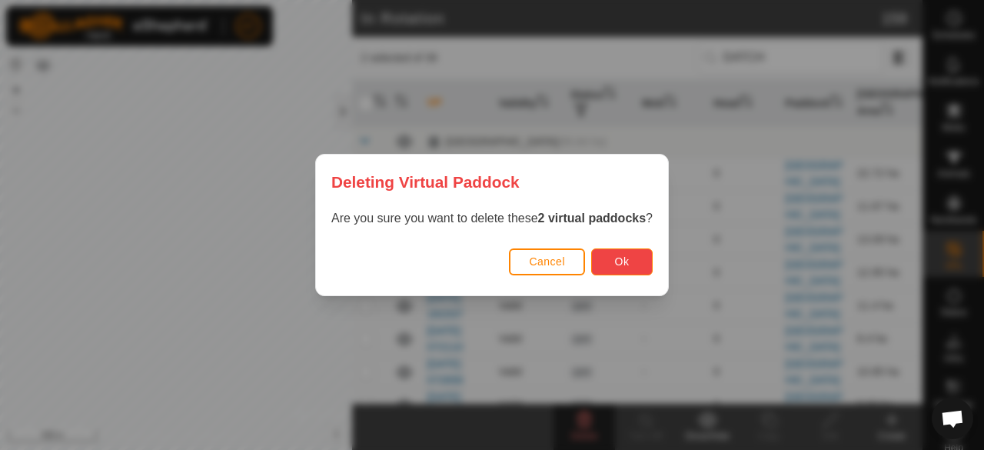
click at [649, 264] on button "Ok" at bounding box center [621, 261] width 61 height 27
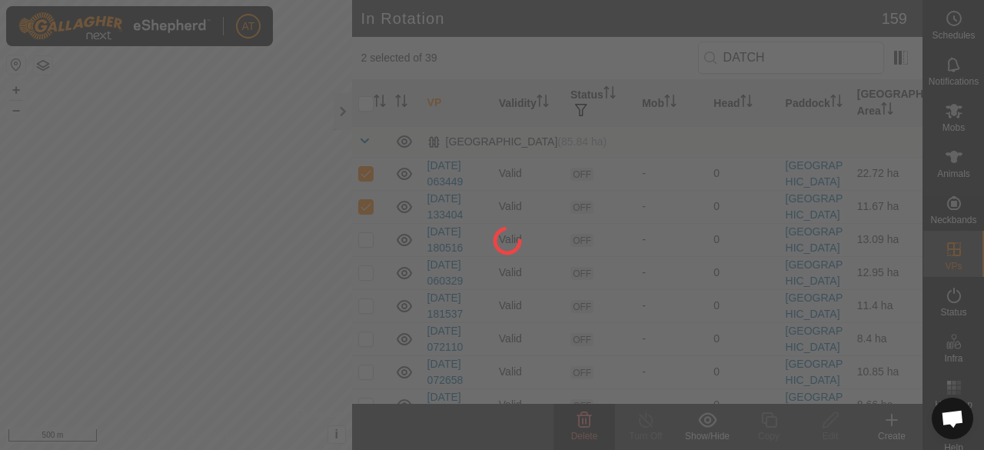
checkbox input "false"
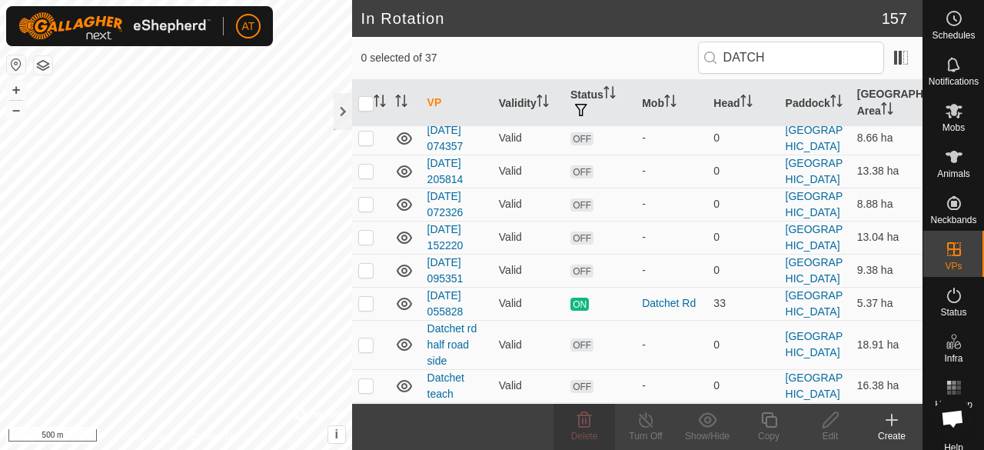
scroll to position [202, 0]
click at [372, 383] on p-checkbox at bounding box center [365, 383] width 15 height 12
checkbox input "true"
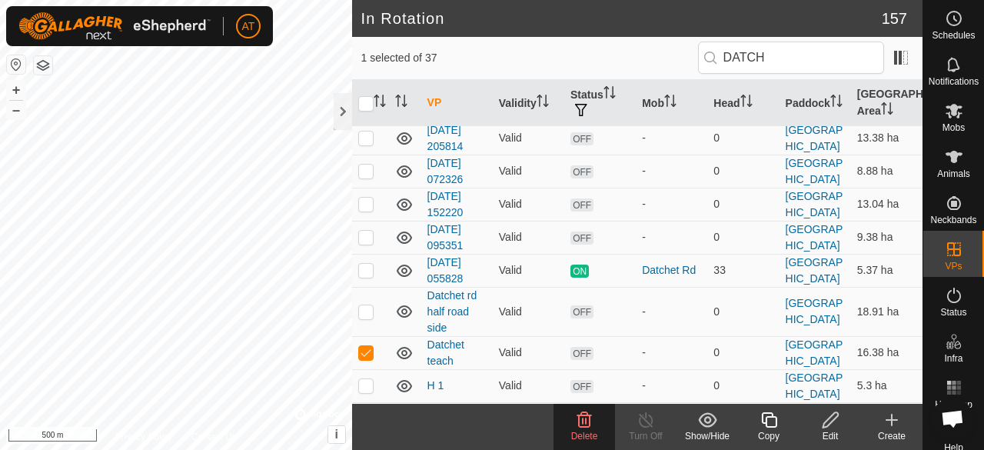
scroll to position [235, 0]
click at [367, 87] on td at bounding box center [370, 70] width 37 height 33
checkbox input "true"
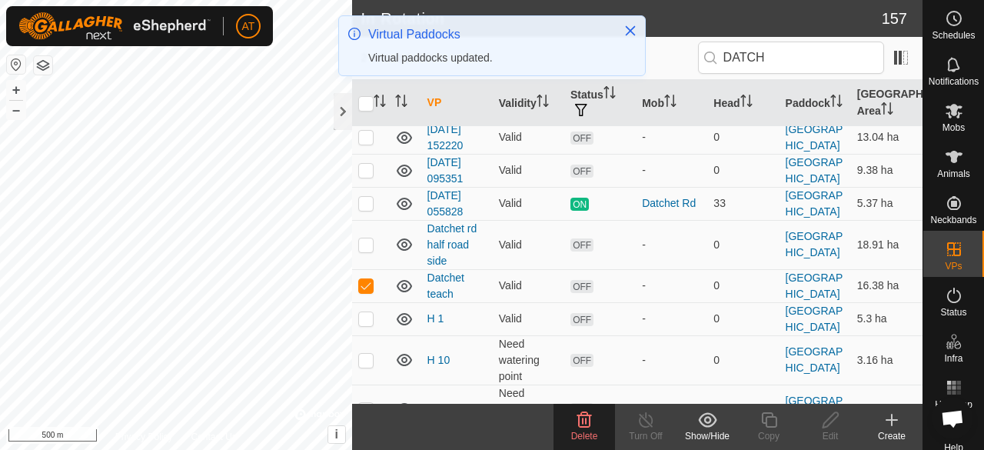
scroll to position [0, 0]
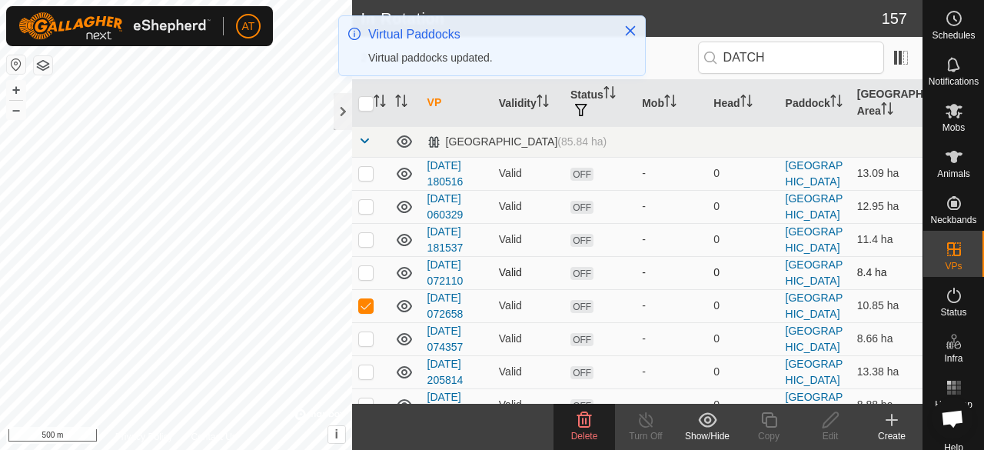
click at [370, 278] on td at bounding box center [370, 272] width 37 height 33
checkbox input "true"
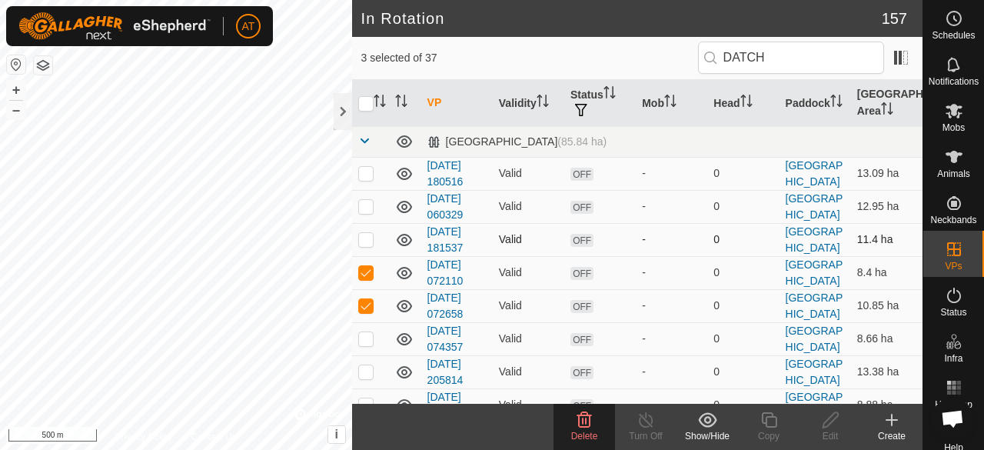
click at [372, 237] on p-checkbox at bounding box center [365, 239] width 15 height 12
checkbox input "true"
click at [374, 191] on td at bounding box center [370, 206] width 37 height 33
checkbox input "true"
click at [367, 170] on p-checkbox at bounding box center [365, 173] width 15 height 12
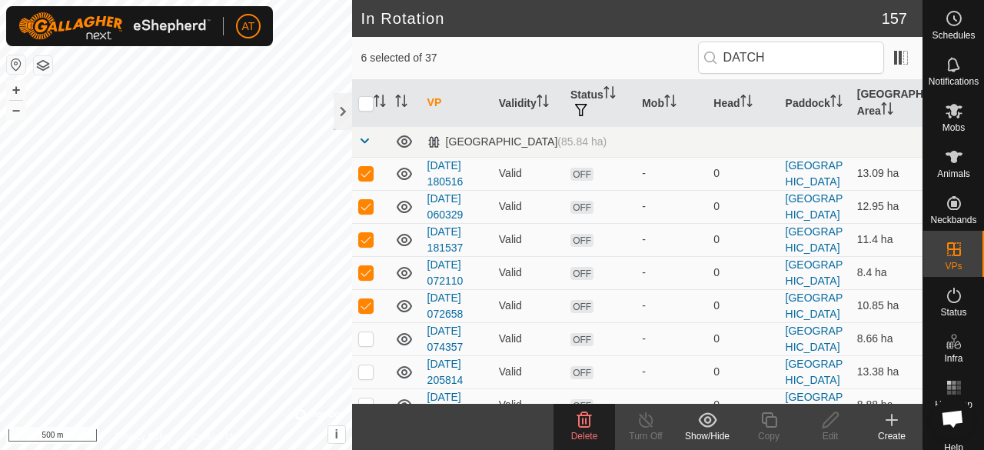
click at [584, 427] on icon at bounding box center [584, 419] width 15 height 15
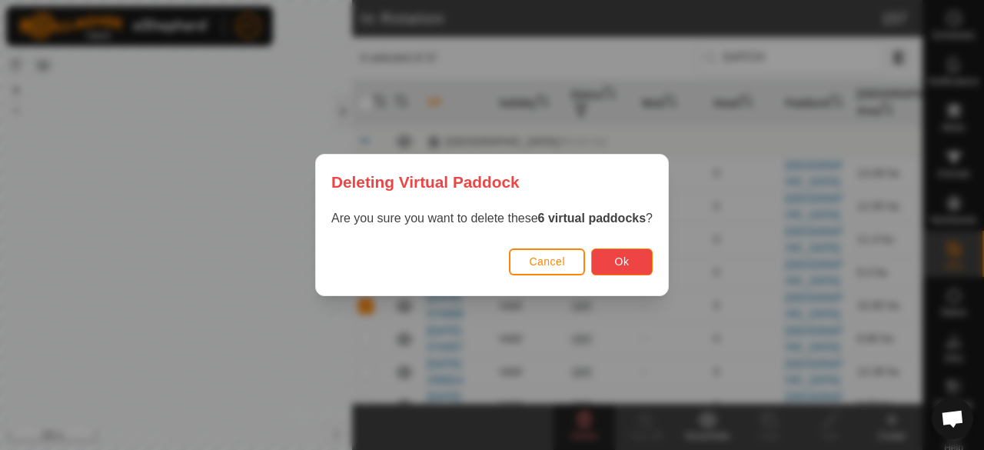
click at [633, 257] on button "Ok" at bounding box center [621, 261] width 61 height 27
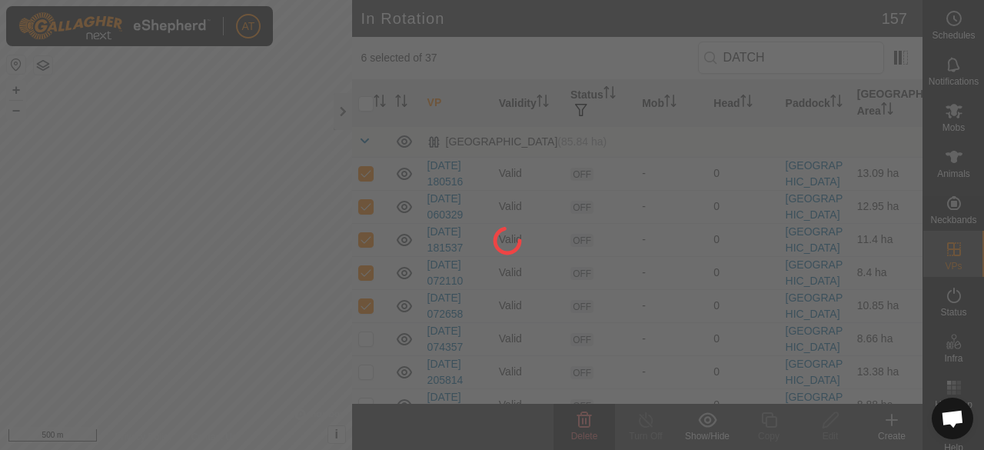
checkbox input "false"
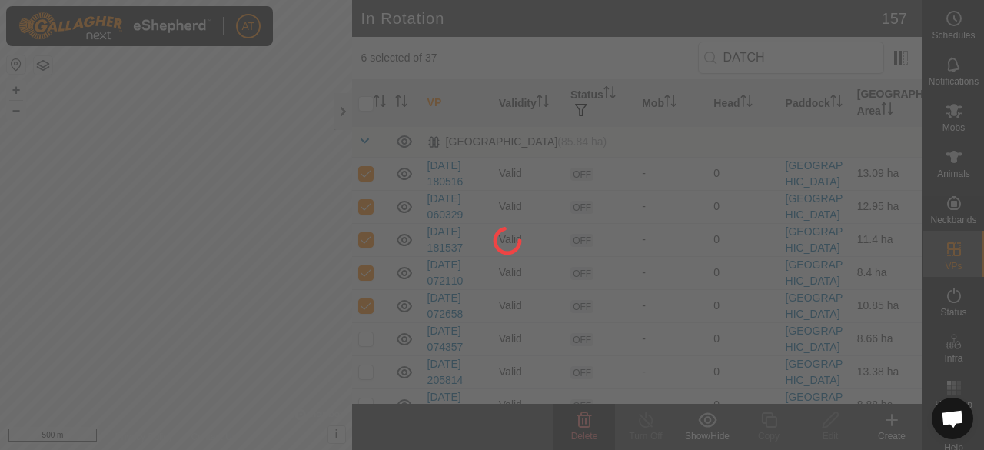
checkbox input "false"
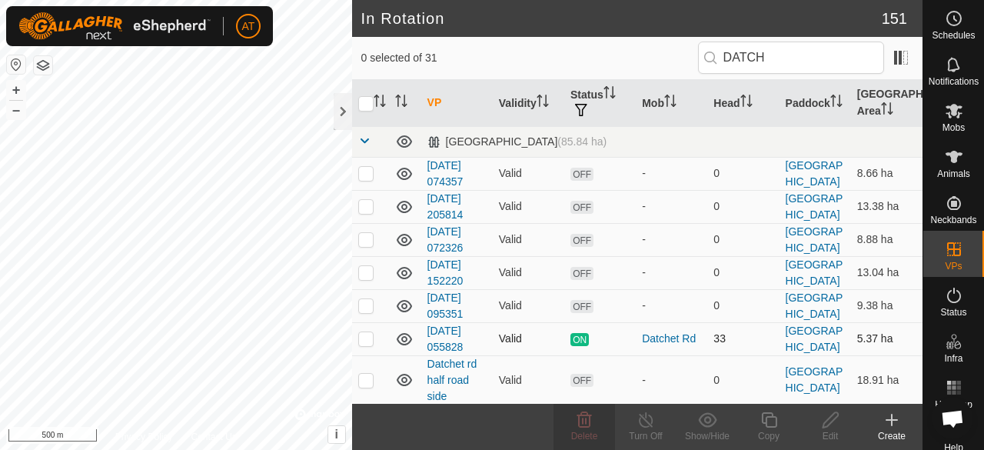
click at [357, 345] on td at bounding box center [370, 338] width 37 height 33
checkbox input "true"
click at [366, 296] on td at bounding box center [370, 305] width 37 height 33
checkbox input "true"
click at [362, 347] on td at bounding box center [370, 338] width 37 height 33
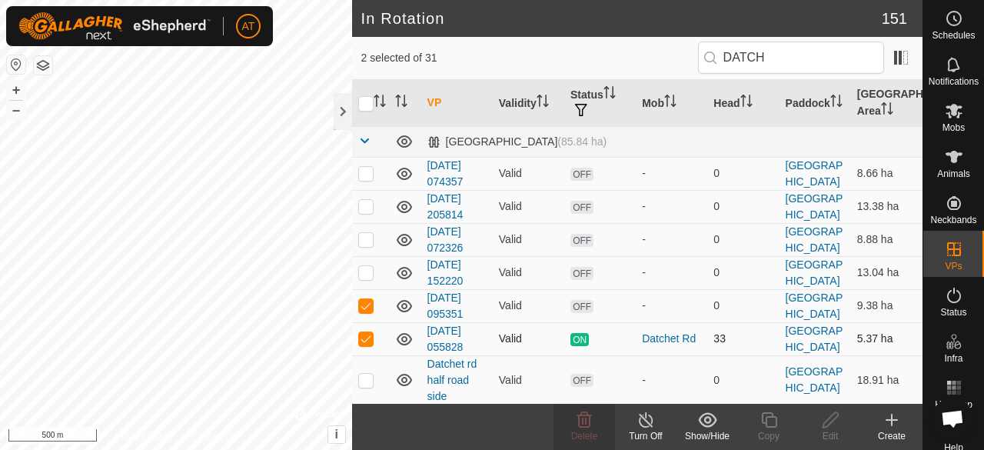
checkbox input "false"
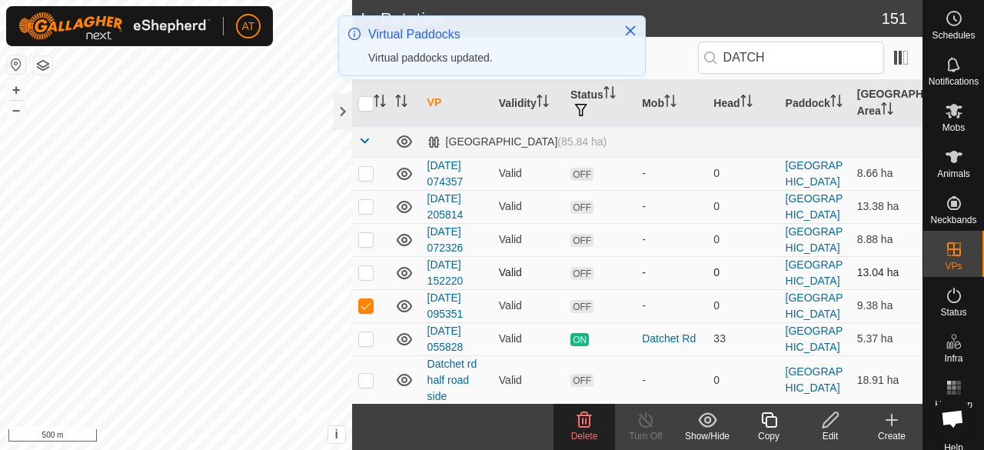
click at [367, 267] on p-checkbox at bounding box center [365, 272] width 15 height 12
checkbox input "true"
click at [363, 233] on p-checkbox at bounding box center [365, 239] width 15 height 12
checkbox input "true"
click at [366, 204] on p-checkbox at bounding box center [365, 206] width 15 height 12
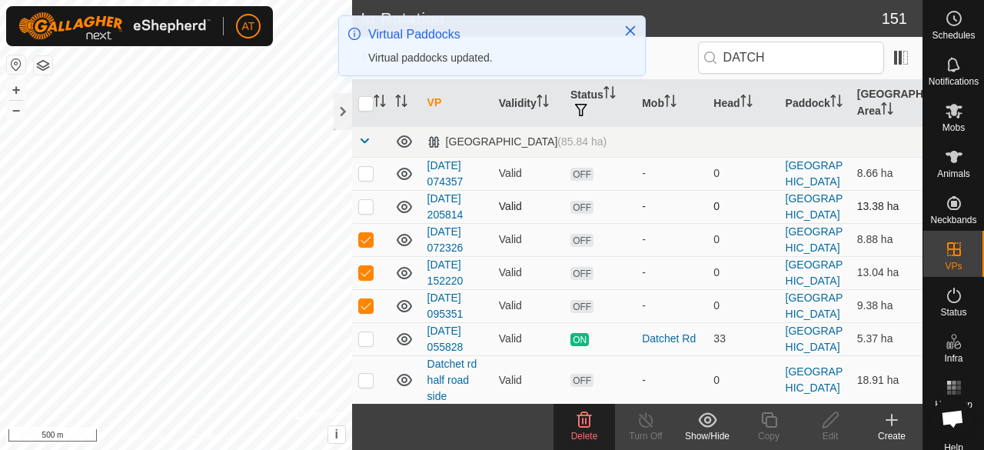
checkbox input "true"
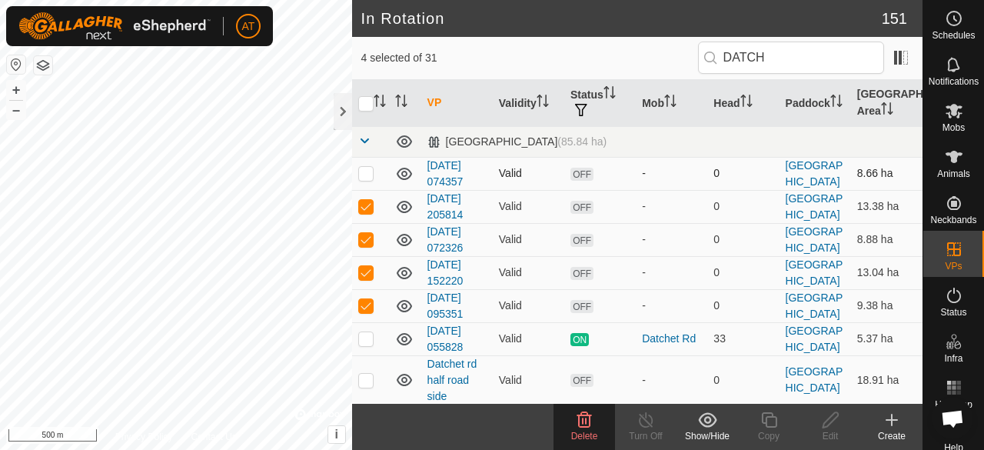
click at [368, 158] on td at bounding box center [370, 173] width 37 height 33
click at [589, 417] on icon at bounding box center [584, 419] width 15 height 15
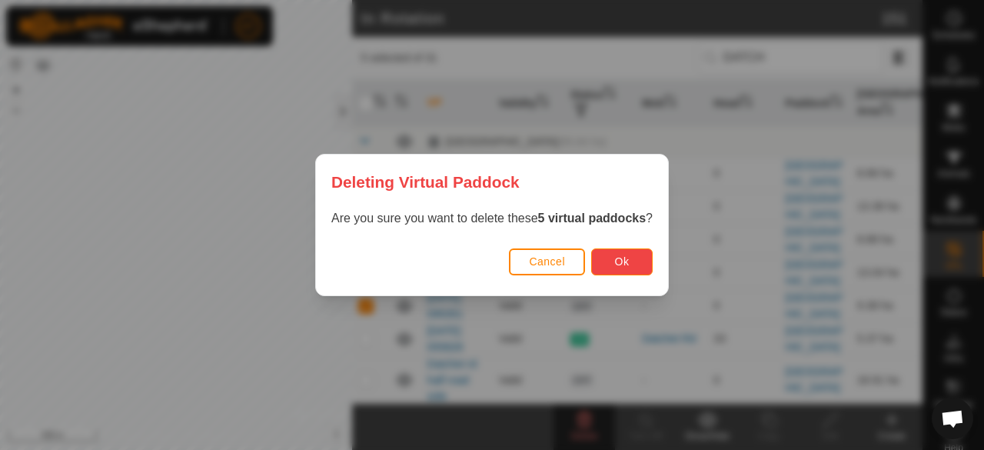
click at [620, 265] on span "Ok" at bounding box center [622, 261] width 15 height 12
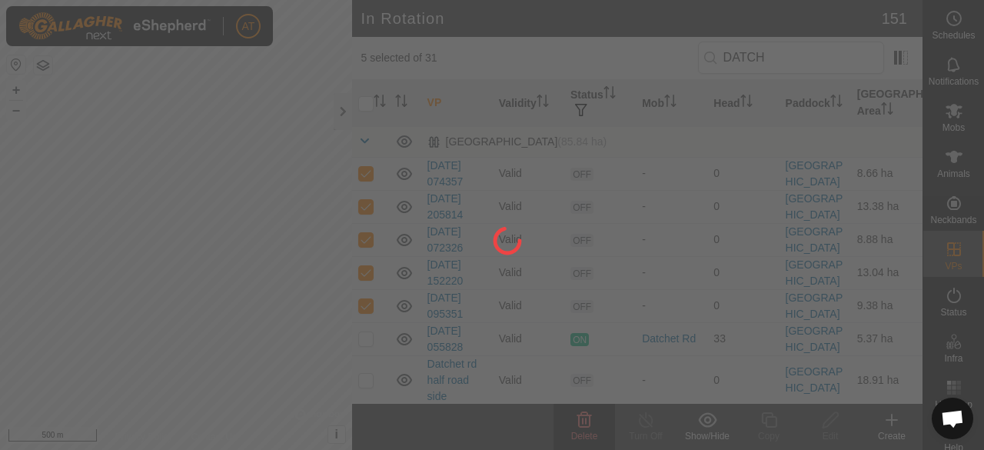
checkbox input "false"
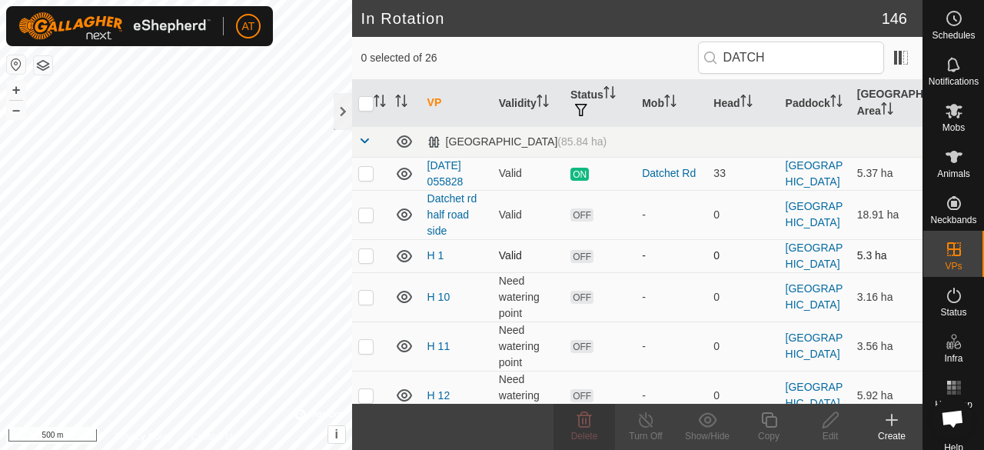
click at [369, 257] on p-checkbox at bounding box center [365, 255] width 15 height 12
click at [372, 259] on td at bounding box center [370, 255] width 37 height 33
checkbox input "false"
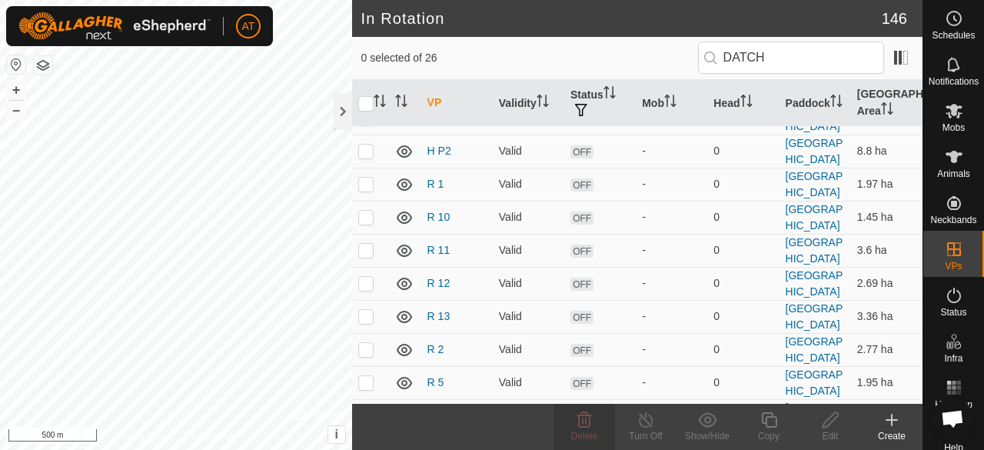
scroll to position [629, 0]
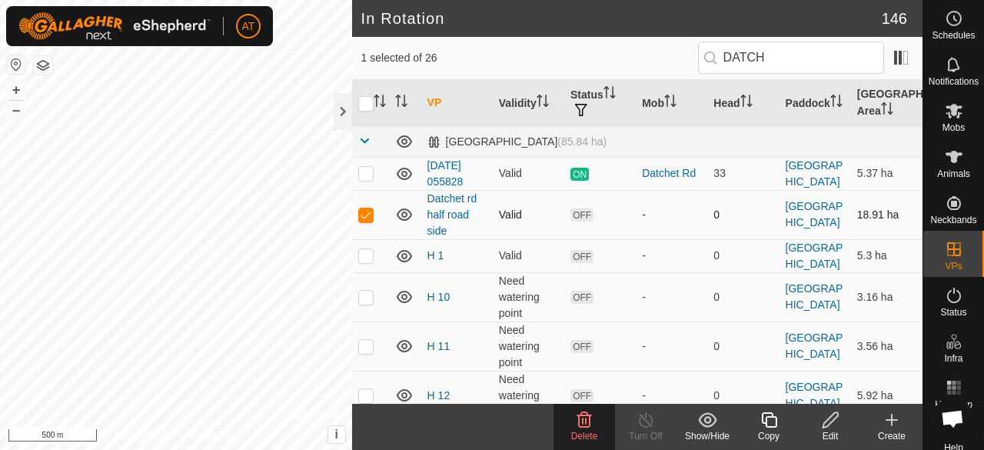
click at [364, 215] on p-checkbox at bounding box center [365, 214] width 15 height 12
checkbox input "false"
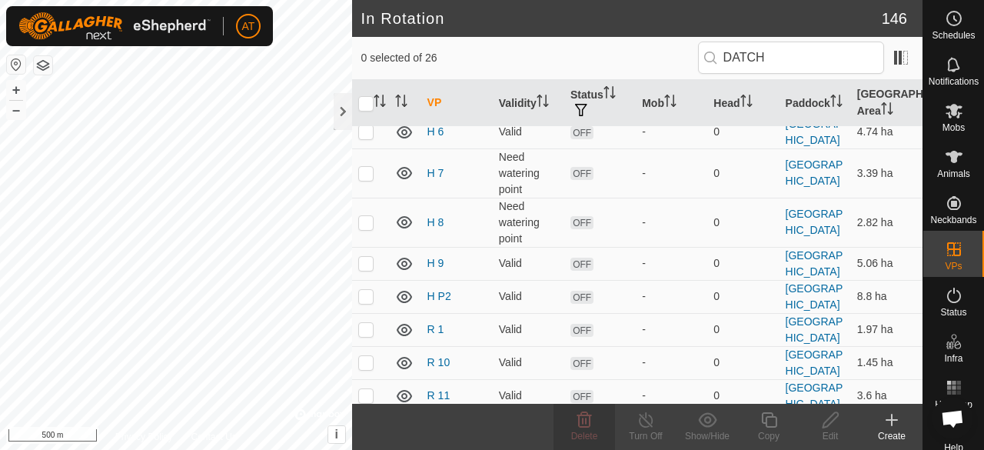
scroll to position [493, 0]
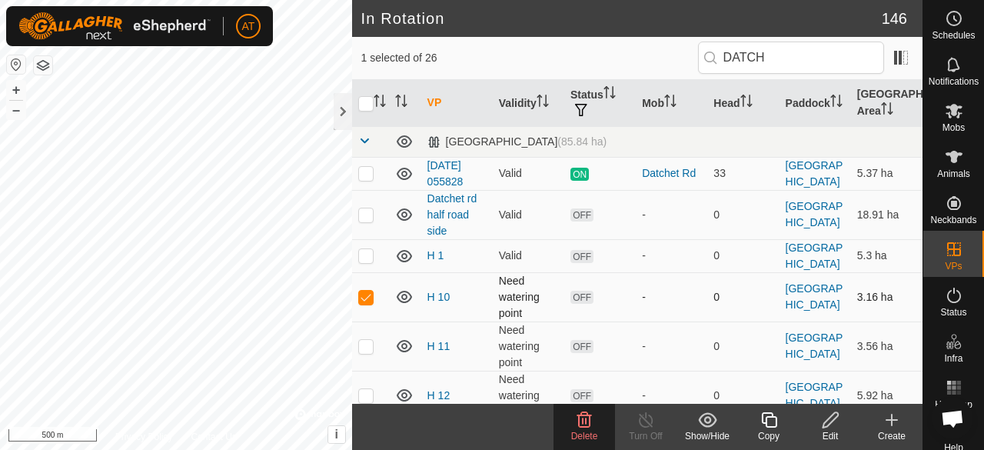
click at [374, 290] on td at bounding box center [370, 296] width 37 height 49
checkbox input "false"
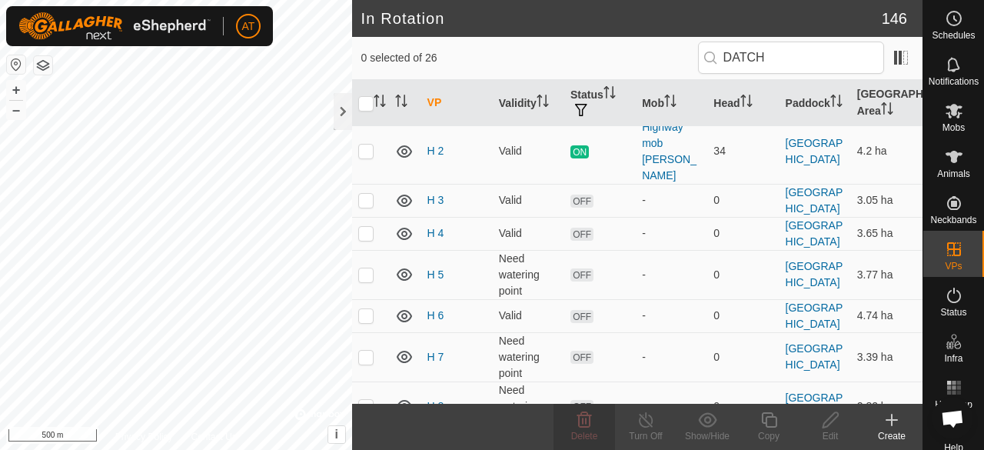
scroll to position [362, 0]
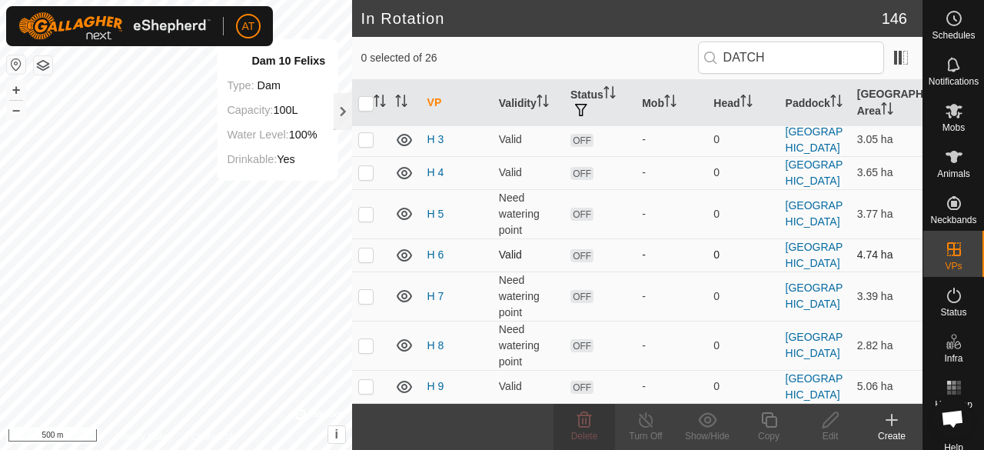
checkbox input "true"
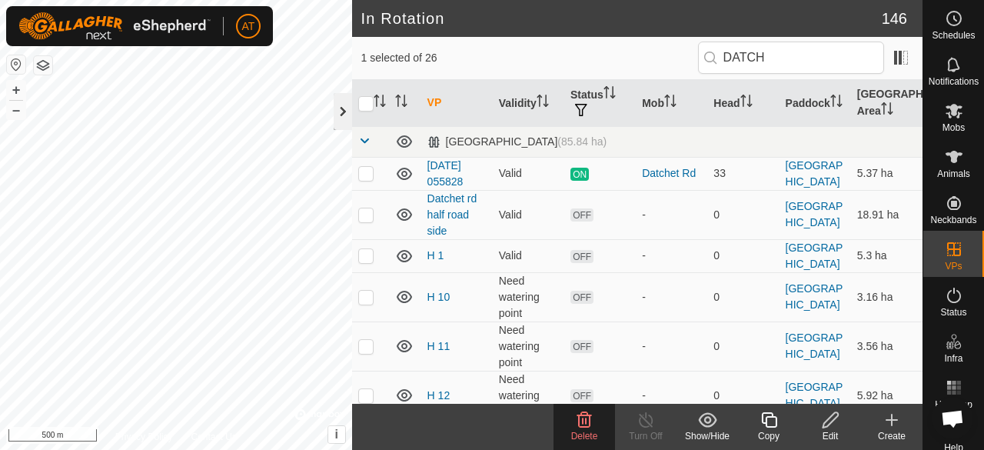
click at [338, 121] on div at bounding box center [343, 111] width 18 height 37
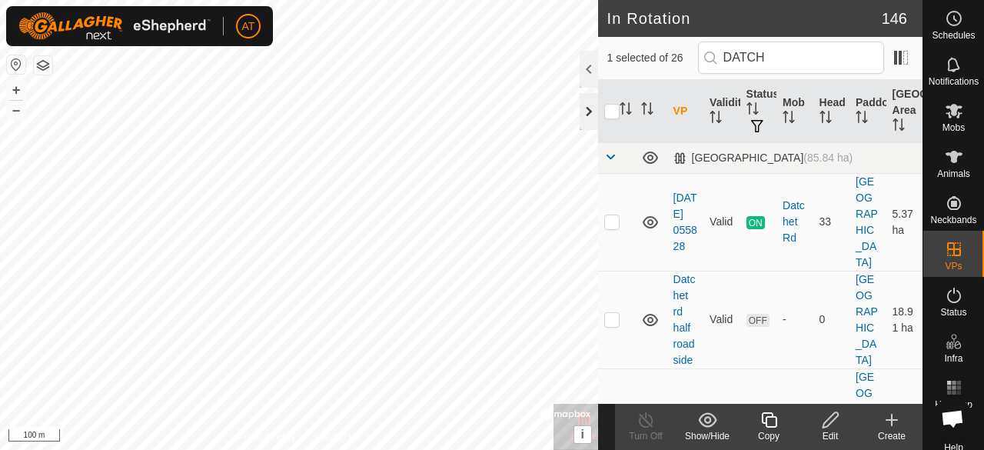
checkbox input "true"
checkbox input "false"
checkbox input "true"
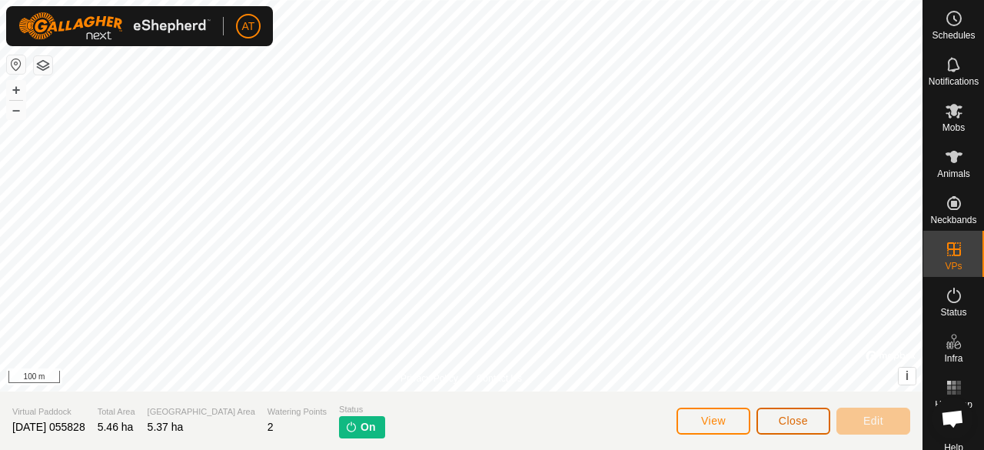
click at [781, 421] on span "Close" at bounding box center [793, 420] width 29 height 12
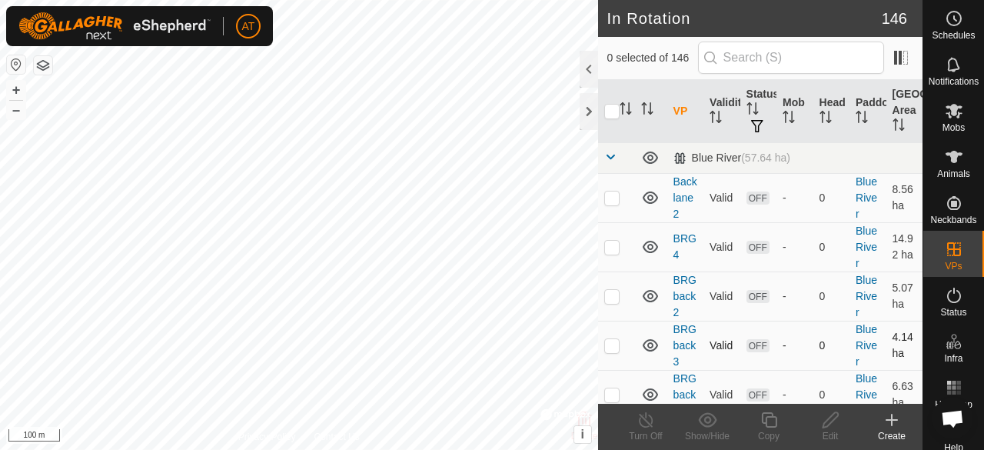
checkbox input "true"
click at [958, 181] on div "Animals" at bounding box center [953, 161] width 61 height 46
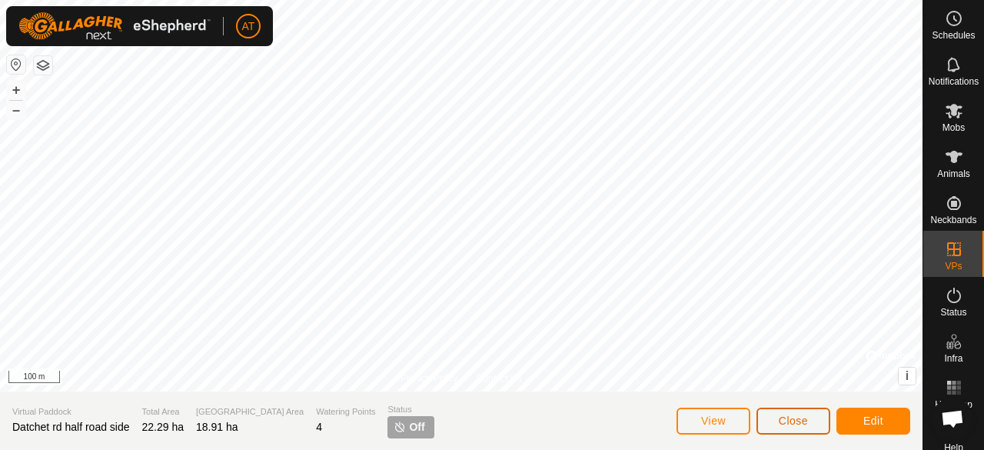
click at [802, 418] on span "Close" at bounding box center [793, 420] width 29 height 12
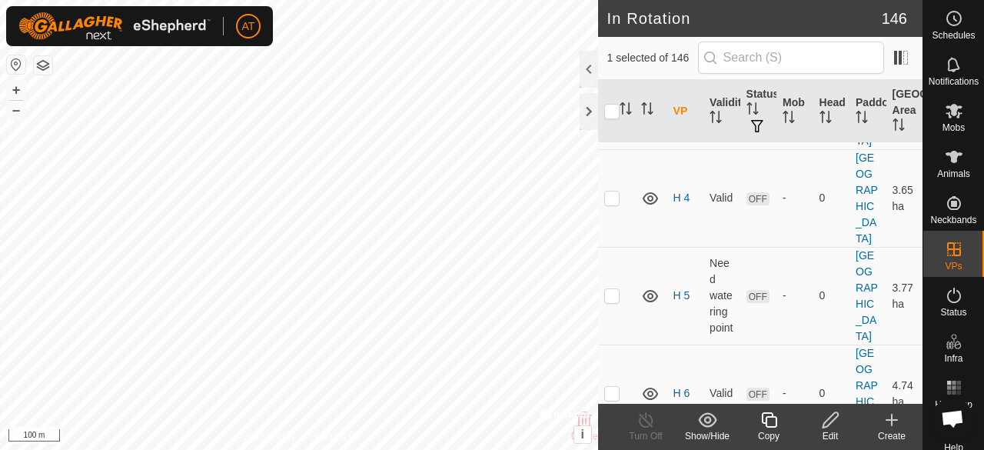
scroll to position [3137, 0]
click at [589, 81] on div at bounding box center [588, 69] width 18 height 37
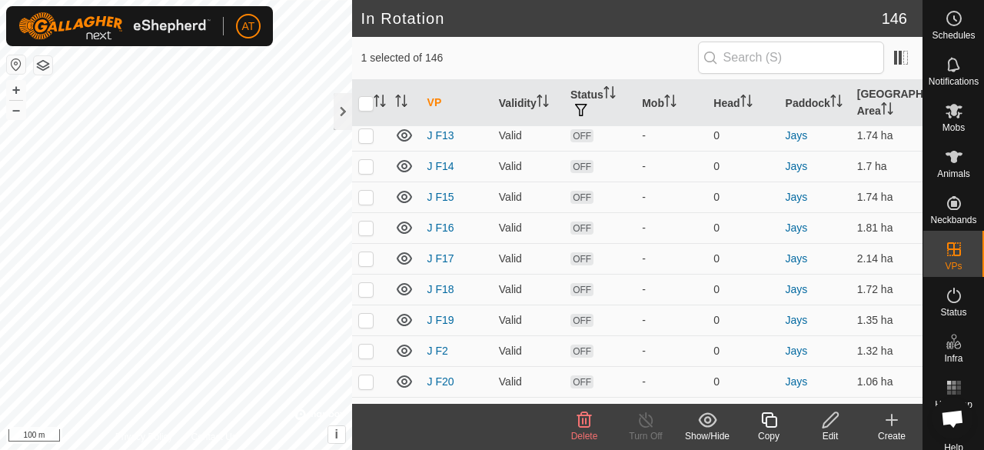
scroll to position [1561, 0]
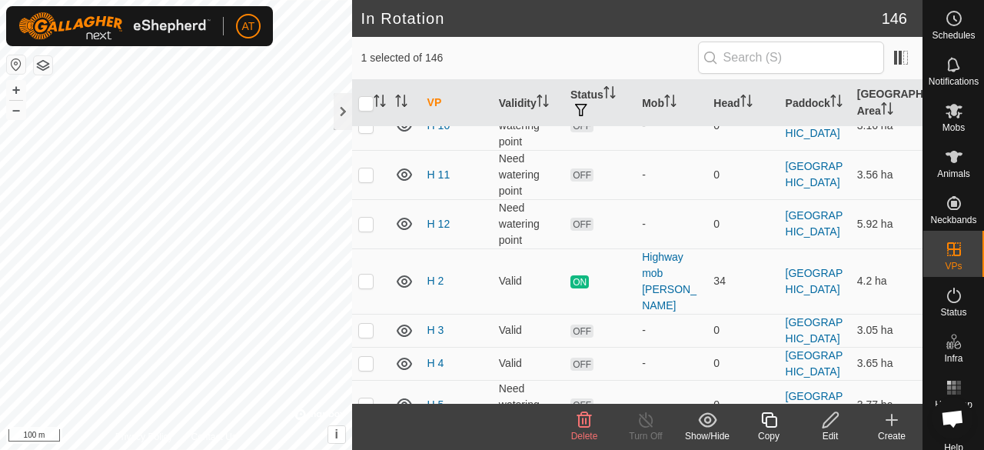
click at [584, 430] on span "Delete" at bounding box center [584, 435] width 27 height 11
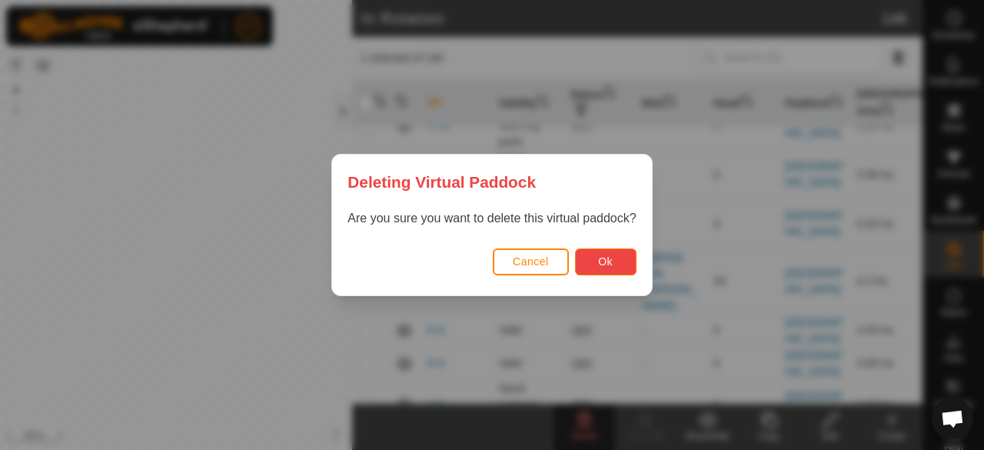
click at [609, 274] on button "Ok" at bounding box center [605, 261] width 61 height 27
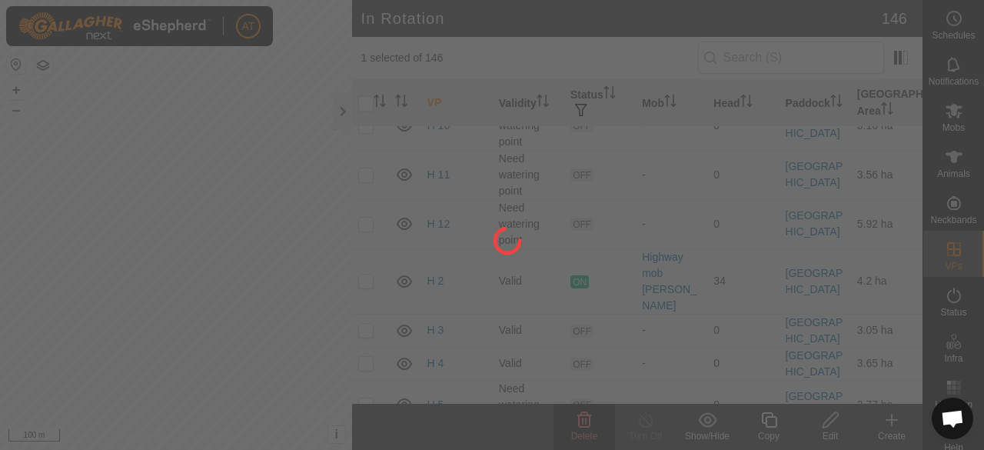
checkbox input "false"
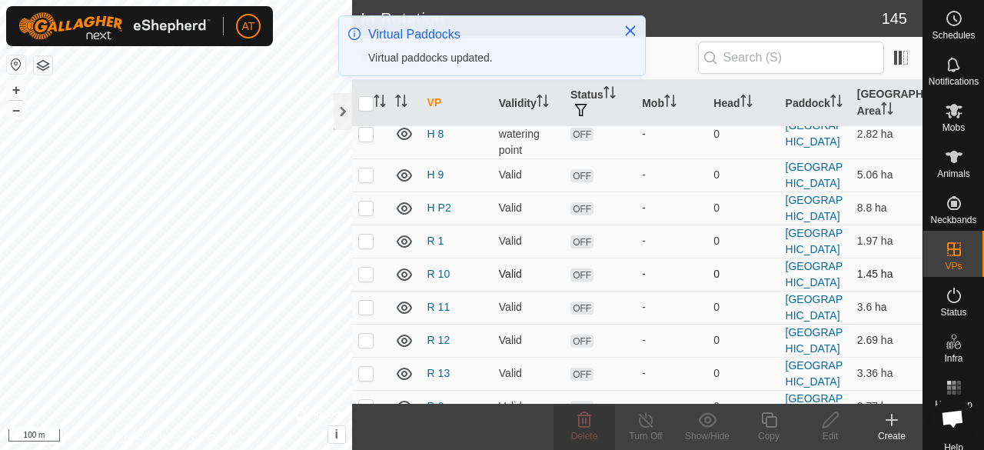
click at [374, 257] on td at bounding box center [370, 273] width 37 height 33
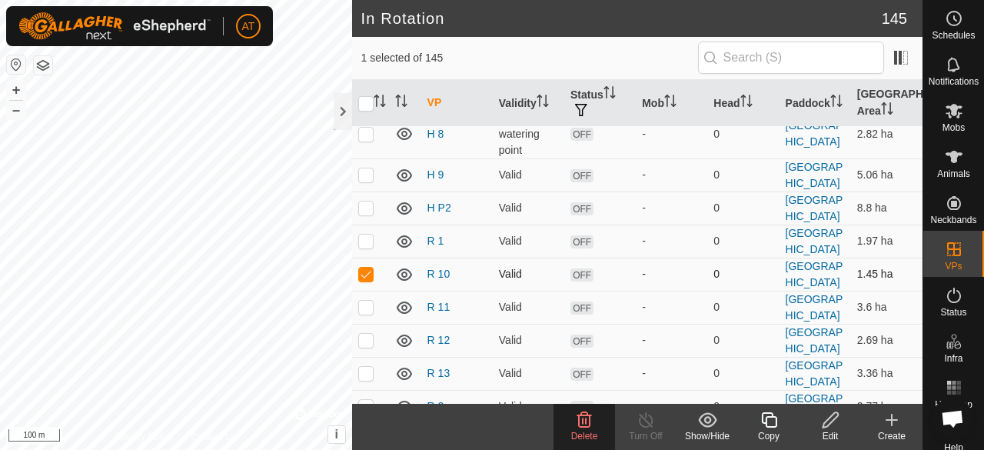
click at [364, 257] on td at bounding box center [370, 273] width 37 height 33
checkbox input "false"
click at [364, 300] on p-checkbox at bounding box center [365, 306] width 15 height 12
click at [354, 291] on td at bounding box center [370, 307] width 37 height 33
checkbox input "false"
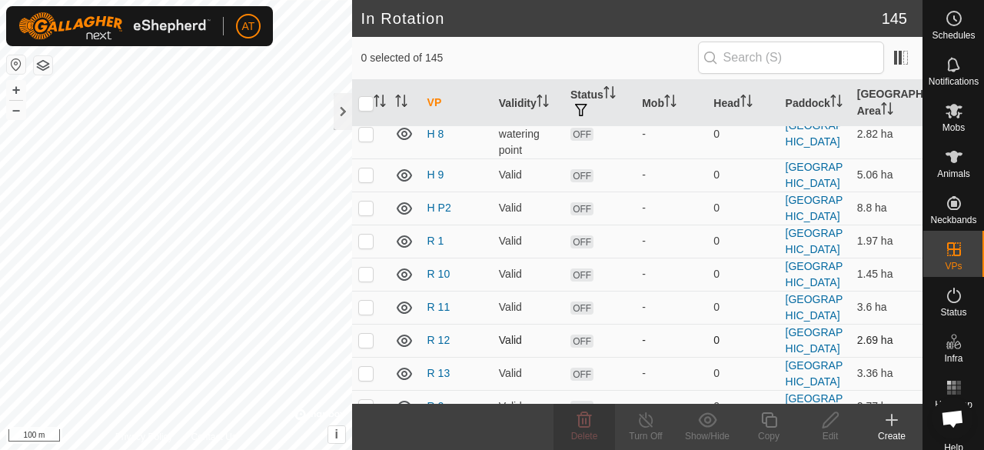
click at [365, 334] on p-checkbox at bounding box center [365, 340] width 15 height 12
checkbox input "true"
click at [367, 357] on td at bounding box center [370, 373] width 37 height 33
checkbox input "true"
click at [360, 334] on p-checkbox at bounding box center [365, 340] width 15 height 12
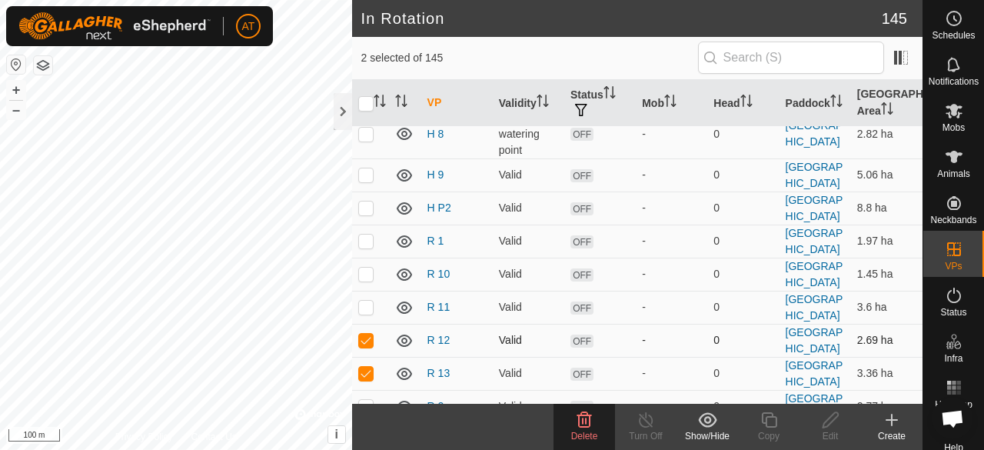
checkbox input "false"
click at [369, 400] on p-checkbox at bounding box center [365, 406] width 15 height 12
checkbox input "true"
click at [370, 367] on p-checkbox at bounding box center [365, 373] width 15 height 12
checkbox input "false"
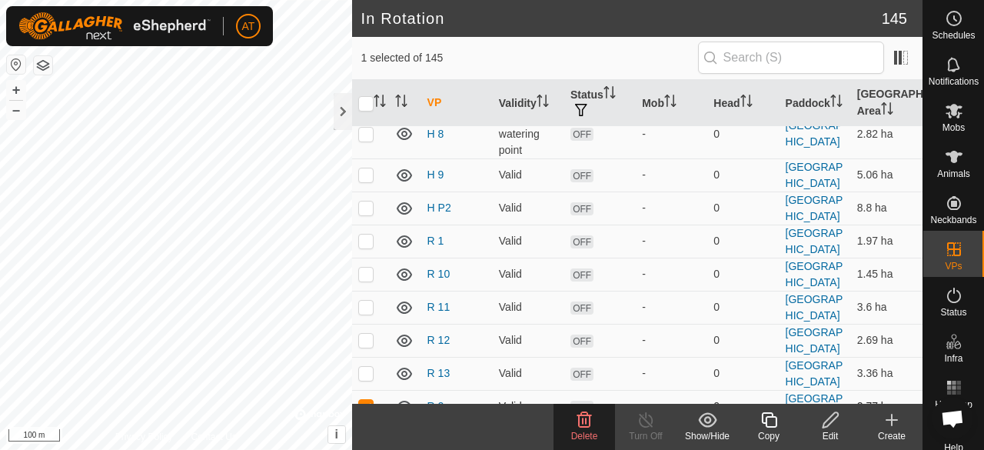
click at [367, 390] on td at bounding box center [370, 406] width 37 height 33
checkbox input "false"
click at [371, 201] on p-checkbox at bounding box center [365, 207] width 15 height 12
checkbox input "false"
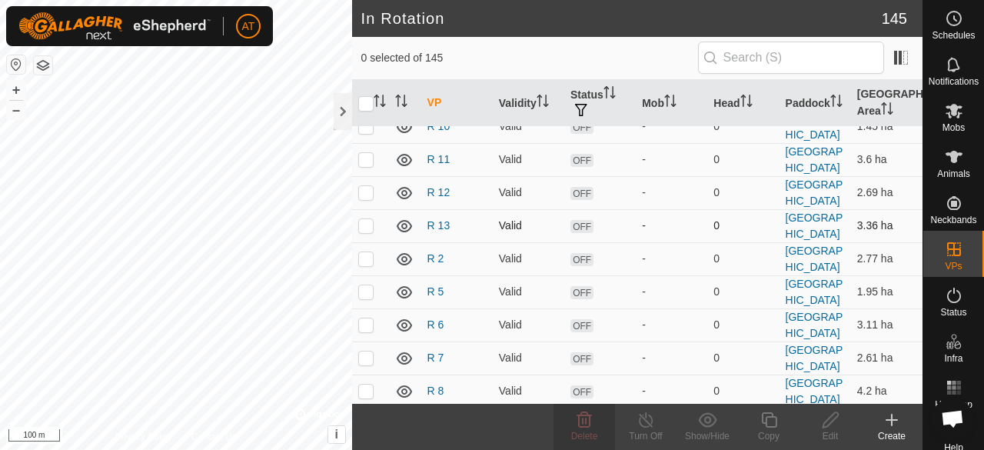
scroll to position [2062, 0]
click at [375, 407] on td at bounding box center [370, 423] width 37 height 33
click at [368, 417] on p-checkbox at bounding box center [365, 423] width 15 height 12
checkbox input "false"
click at [365, 383] on p-checkbox at bounding box center [365, 389] width 15 height 12
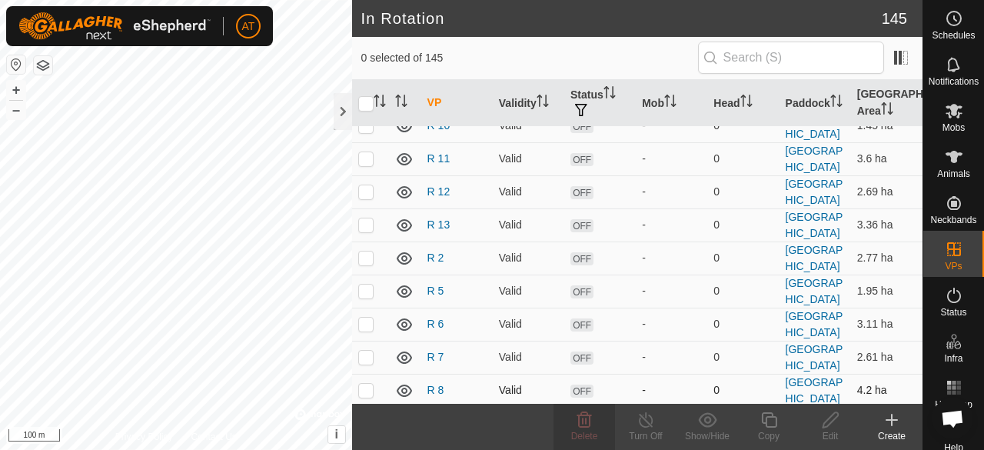
checkbox input "true"
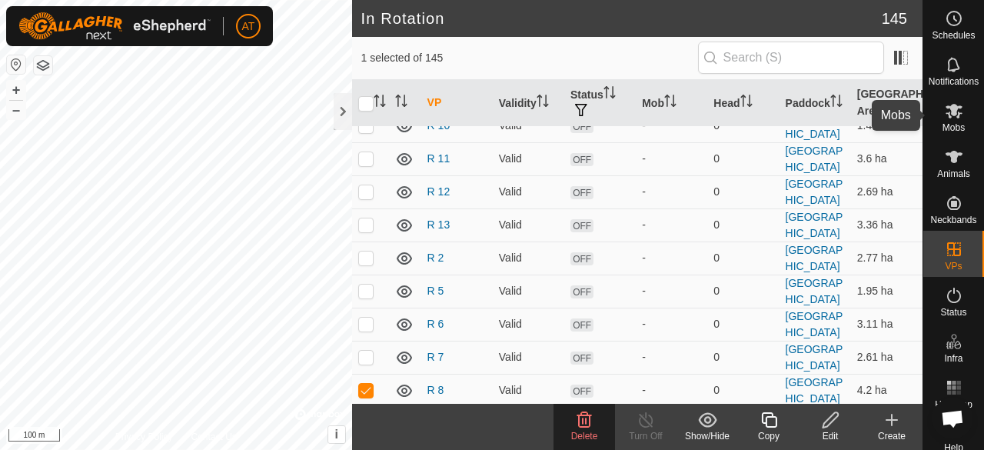
click at [945, 108] on icon at bounding box center [953, 111] width 17 height 15
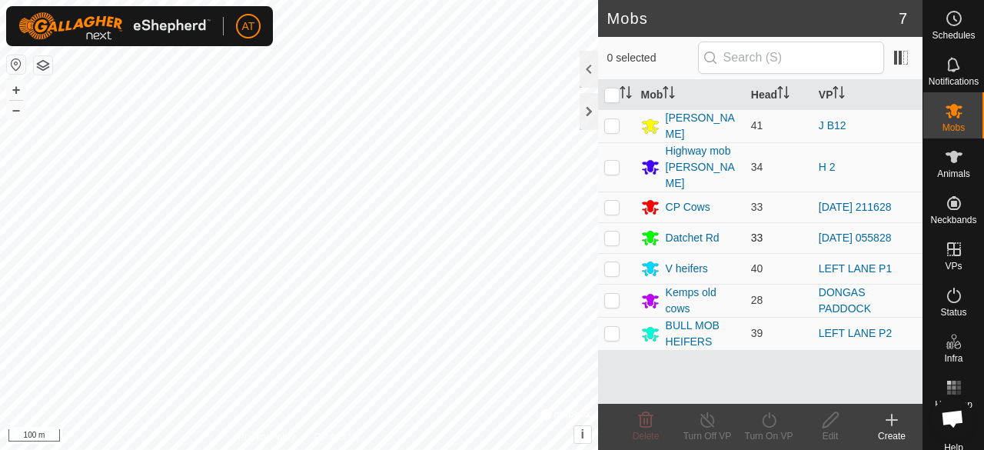
click at [619, 231] on p-tablecheckbox at bounding box center [611, 237] width 15 height 12
checkbox input "true"
click at [752, 424] on turn-on-svg-icon at bounding box center [768, 419] width 61 height 18
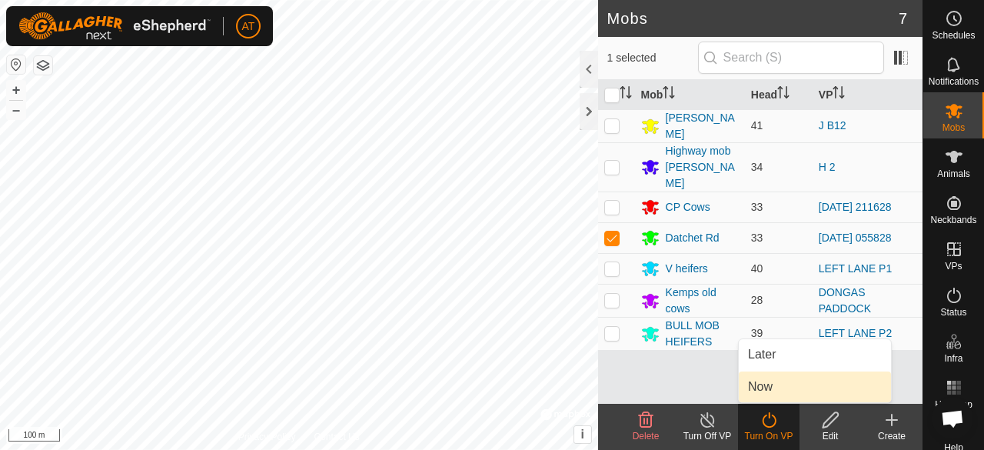
drag, startPoint x: 759, startPoint y: 388, endPoint x: 865, endPoint y: 386, distance: 106.1
click at [865, 386] on link "Now" at bounding box center [815, 386] width 152 height 31
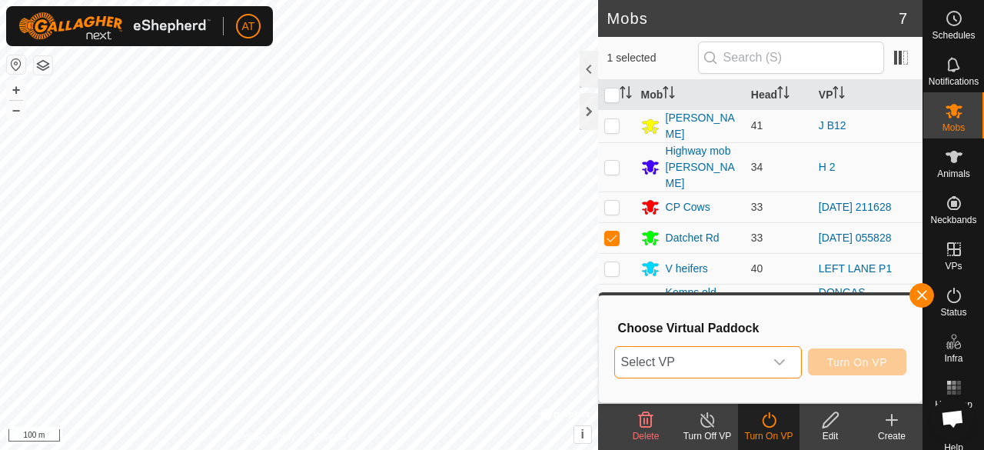
click at [749, 358] on span "Select VP" at bounding box center [689, 362] width 149 height 31
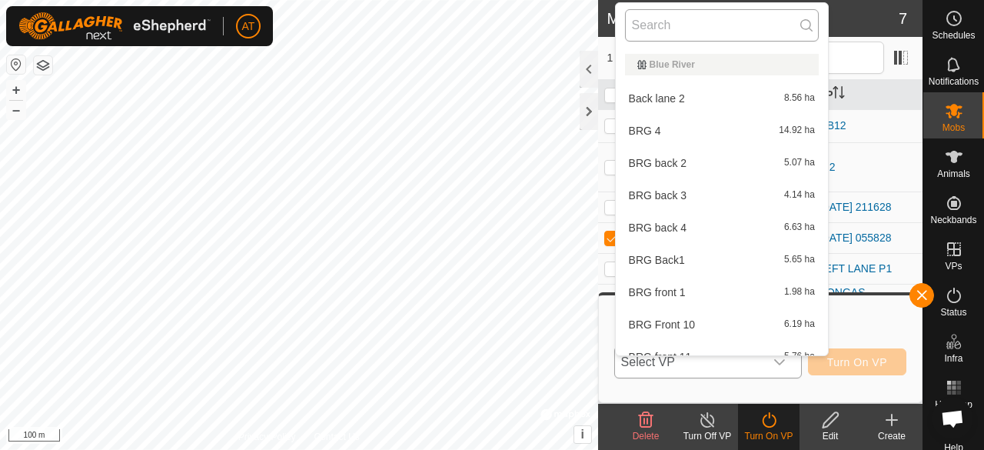
scroll to position [17, 0]
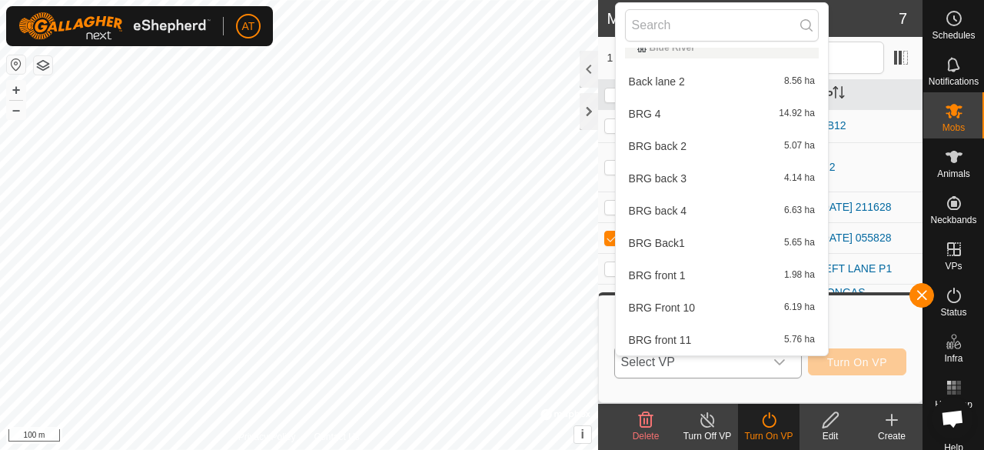
click at [684, 102] on li "BRG 4 14.92 ha" at bounding box center [722, 113] width 212 height 31
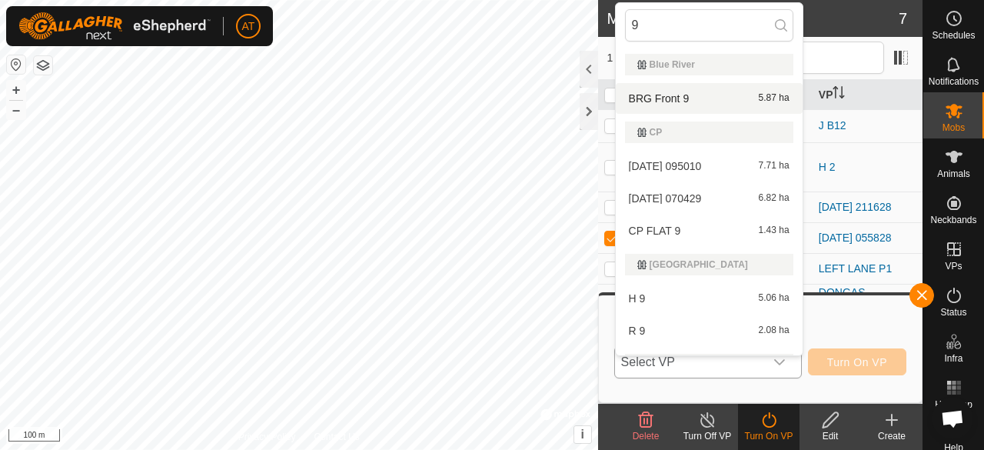
type input "9"
click at [684, 101] on li "BRG Front 9 5.87 ha" at bounding box center [709, 98] width 187 height 31
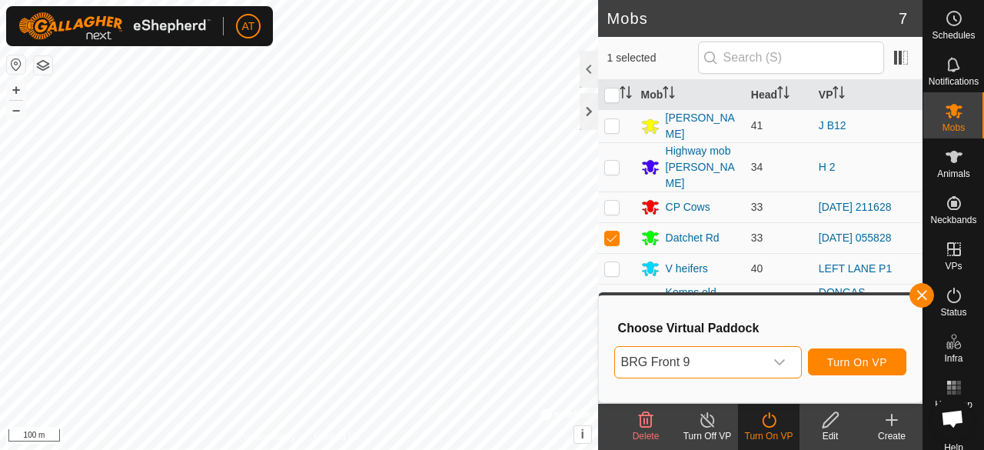
click at [706, 364] on span "BRG Front 9" at bounding box center [689, 362] width 149 height 31
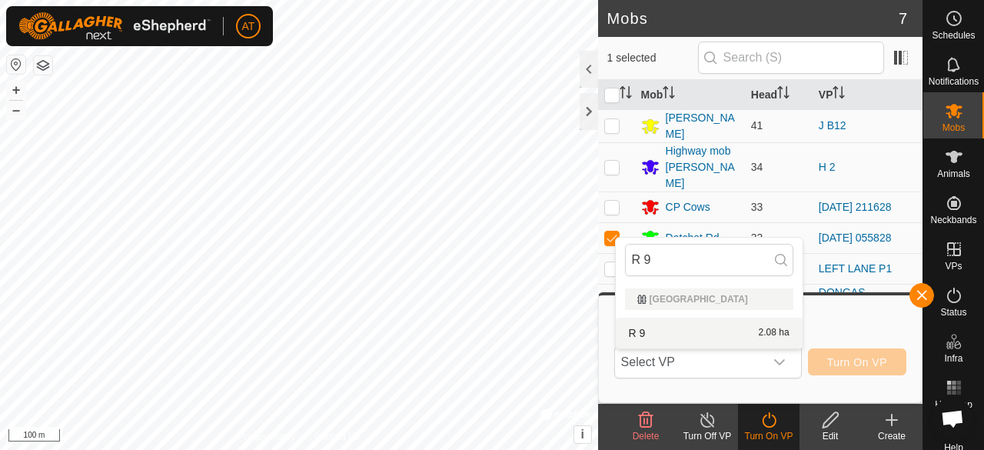
type input "R 9"
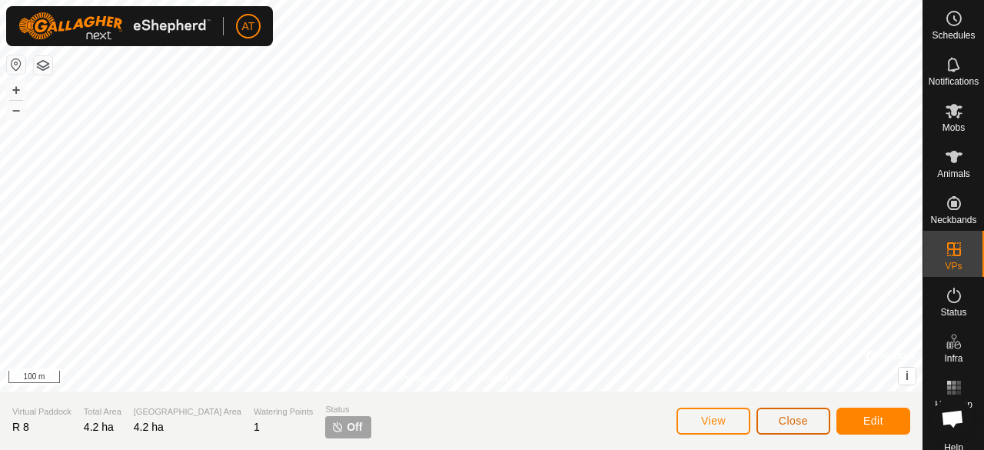
click at [776, 418] on button "Close" at bounding box center [793, 420] width 74 height 27
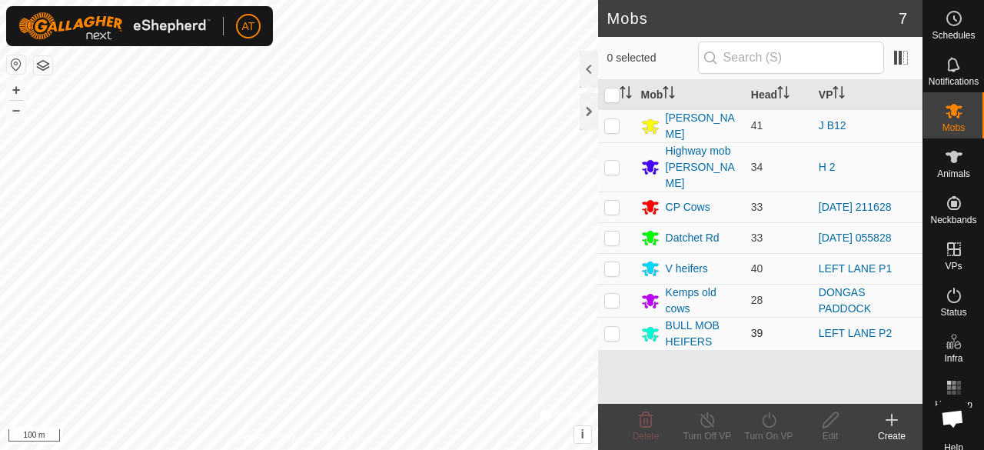
click at [616, 322] on td at bounding box center [616, 333] width 37 height 33
checkbox input "true"
click at [752, 430] on div "Turn On VP" at bounding box center [768, 436] width 61 height 14
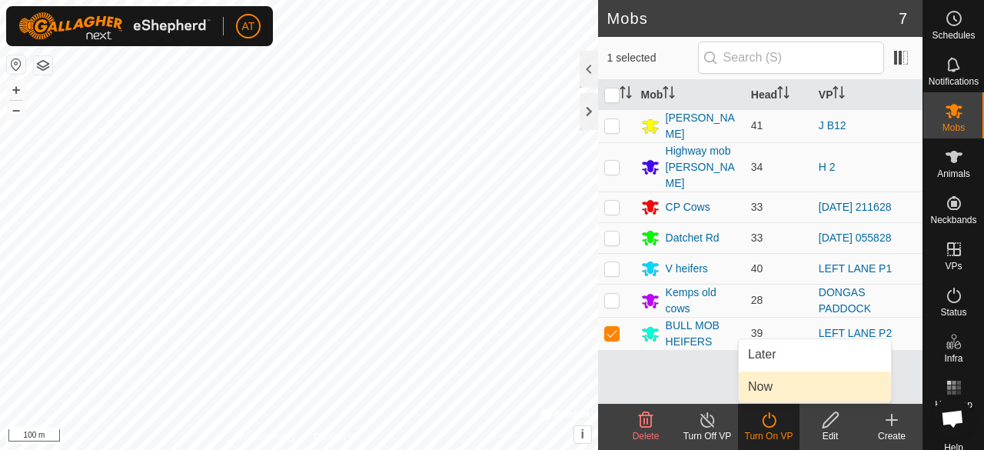
click at [758, 394] on link "Now" at bounding box center [815, 386] width 152 height 31
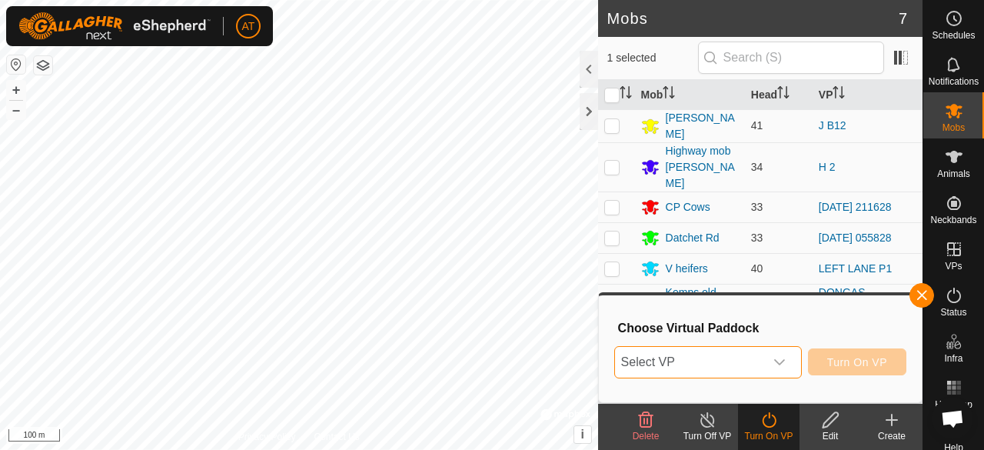
click at [687, 350] on span "Select VP" at bounding box center [689, 362] width 149 height 31
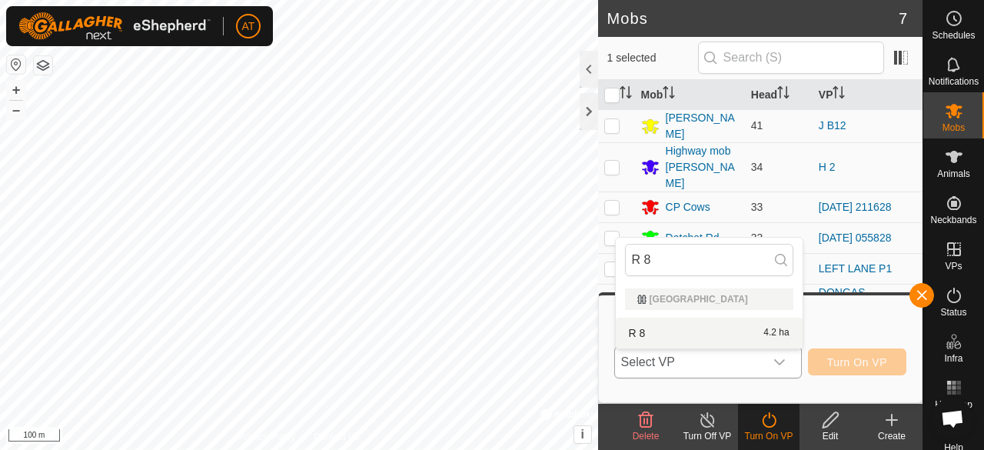
type input "R 8"
click at [709, 332] on li "R 8 4.2 ha" at bounding box center [709, 332] width 187 height 31
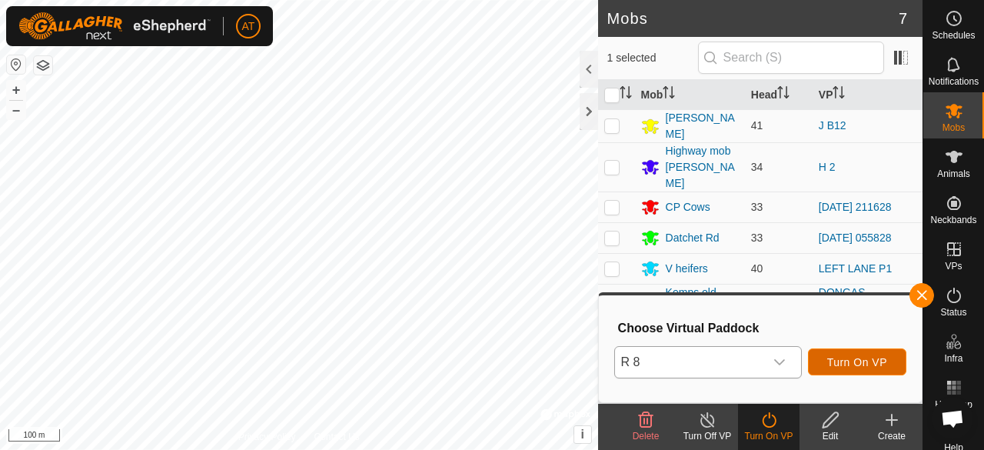
click at [865, 363] on span "Turn On VP" at bounding box center [857, 362] width 60 height 12
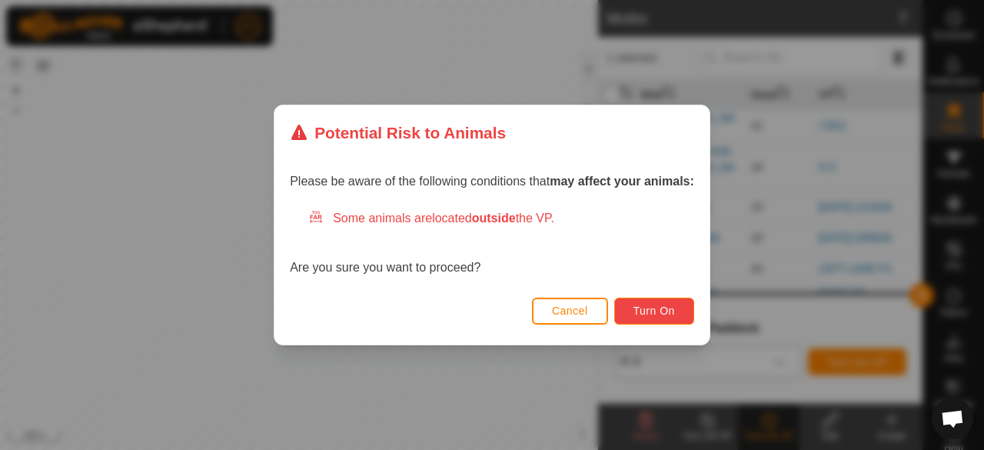
click at [641, 310] on span "Turn On" at bounding box center [654, 310] width 42 height 12
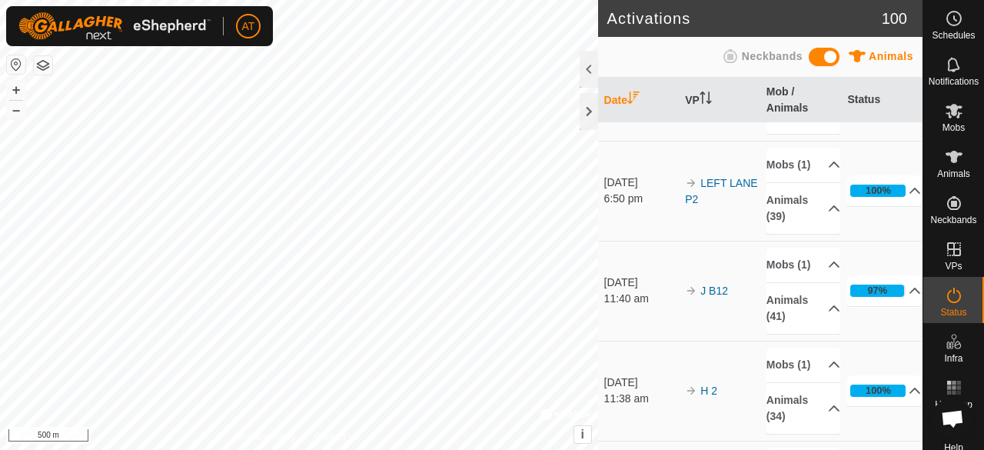
scroll to position [81, 0]
